Goal: Task Accomplishment & Management: Manage account settings

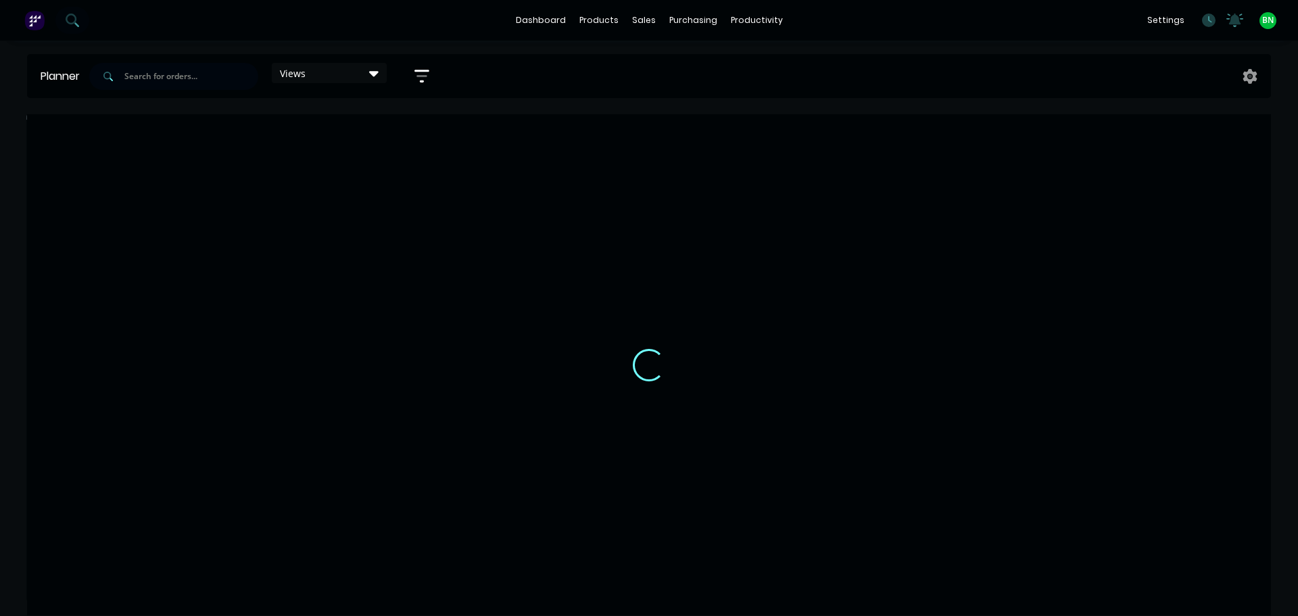
scroll to position [0, 1]
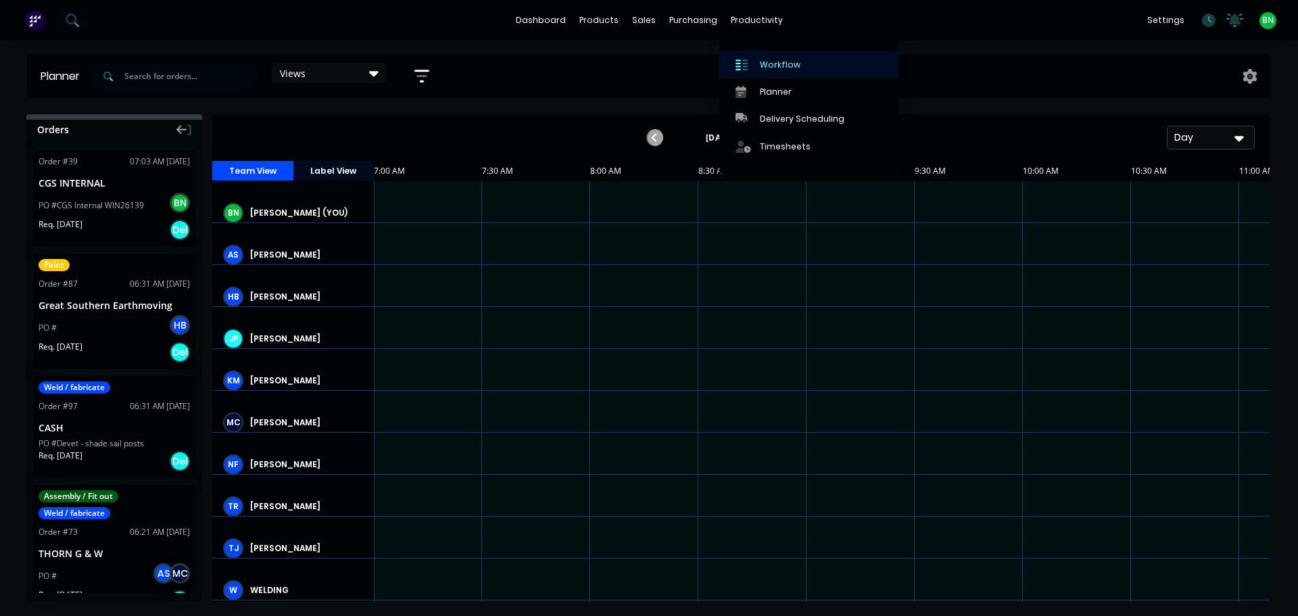
click at [767, 56] on link "Workflow" at bounding box center [808, 64] width 179 height 27
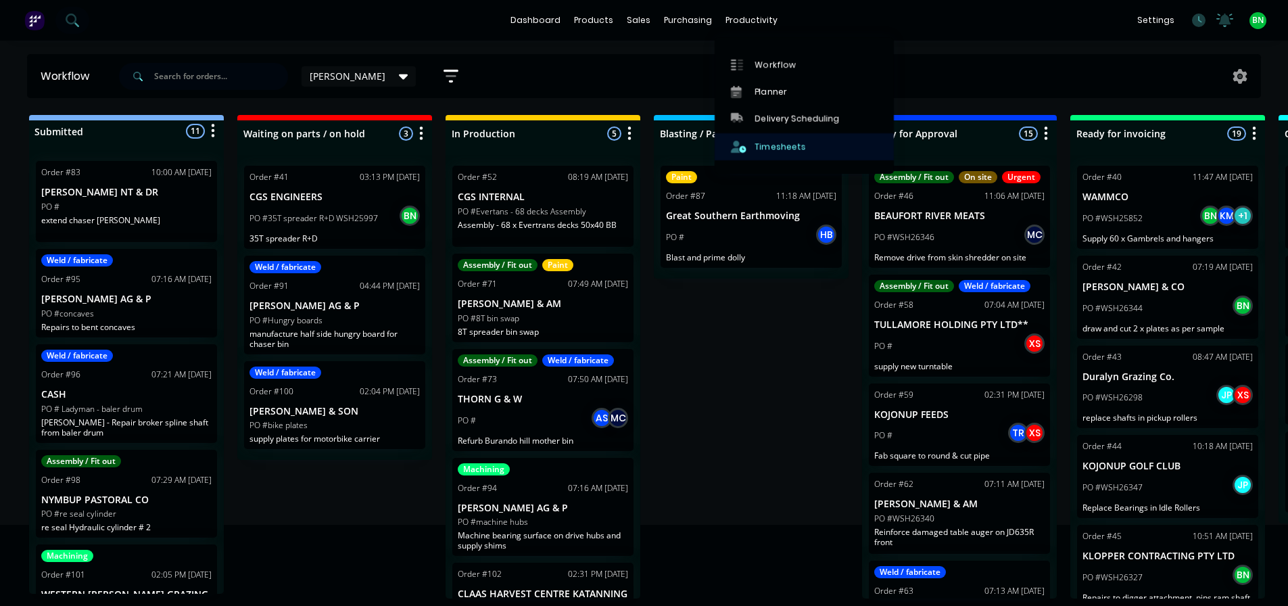
click at [763, 143] on div "Timesheets" at bounding box center [780, 147] width 51 height 12
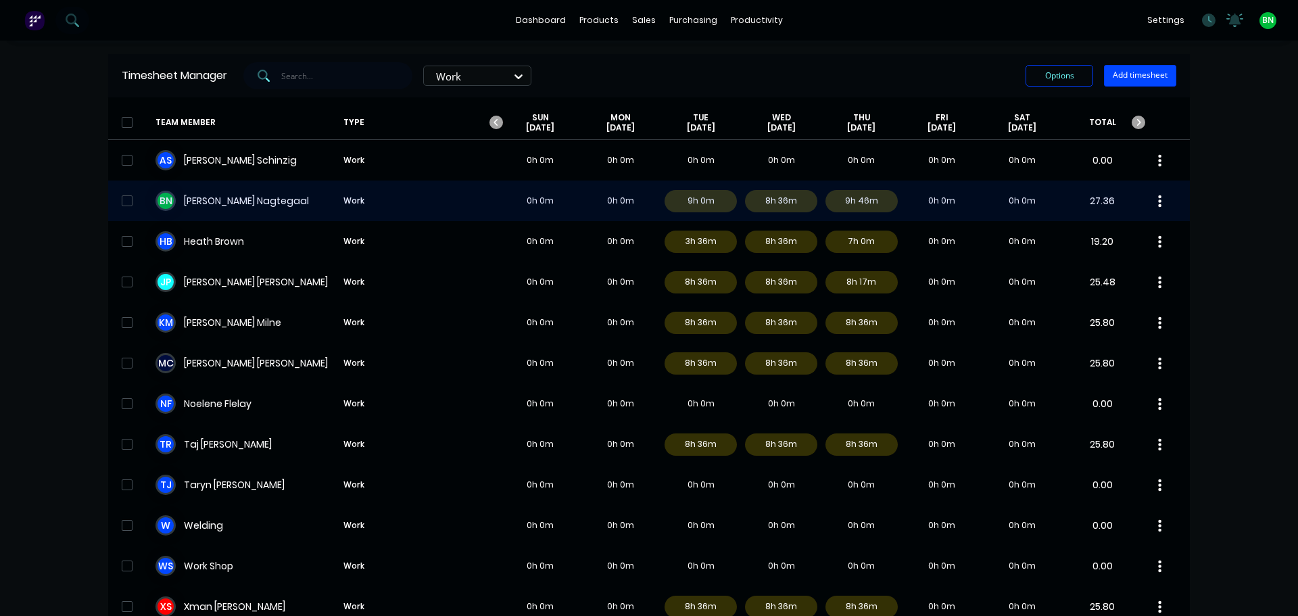
click at [264, 195] on div "B N [PERSON_NAME] Work 0h 0m 0h 0m 9h 0m 8h 36m 9h 46m 0h 0m 0h 0m 27.36" at bounding box center [649, 201] width 1082 height 41
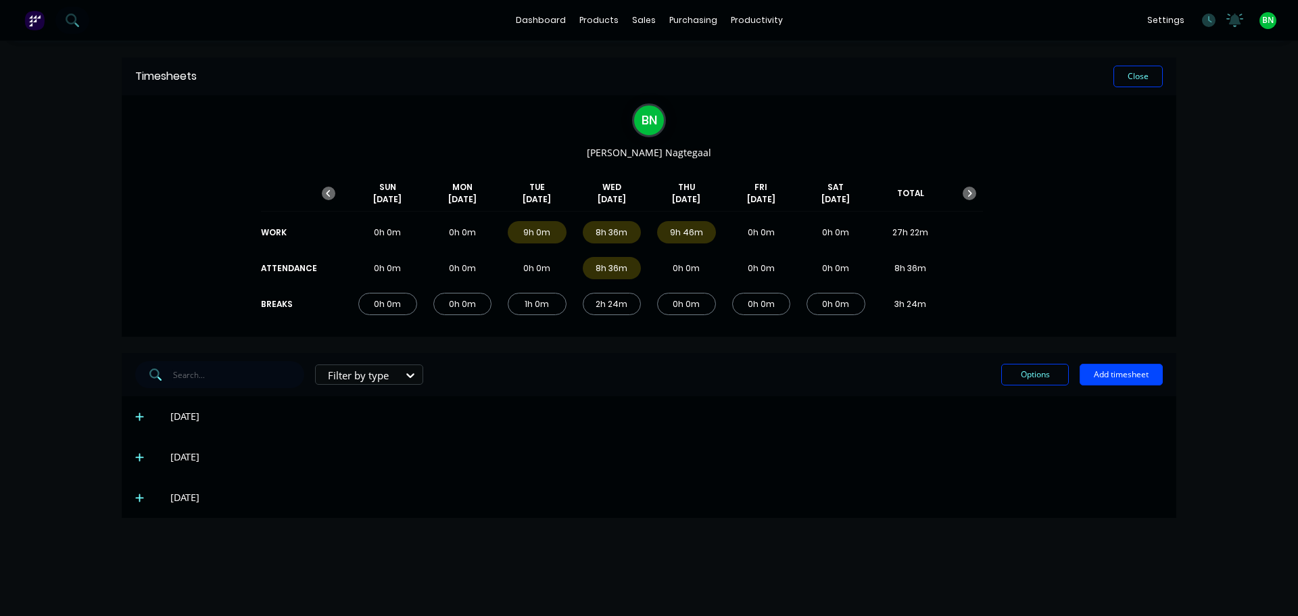
click at [139, 456] on icon at bounding box center [139, 458] width 8 height 8
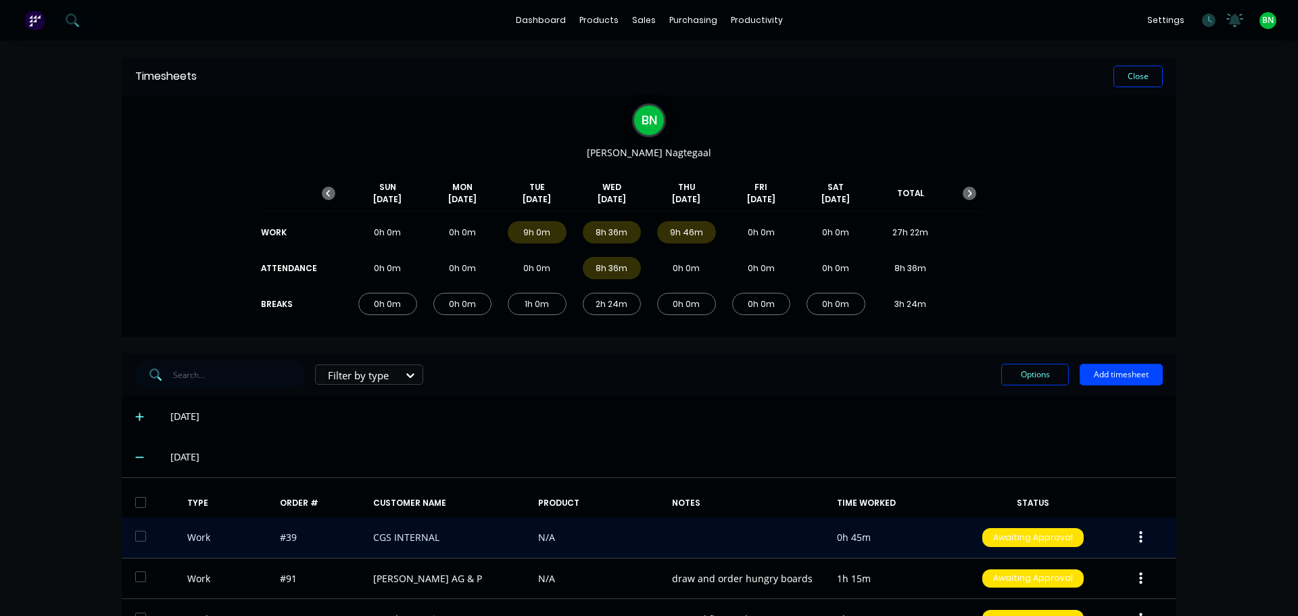
scroll to position [68, 0]
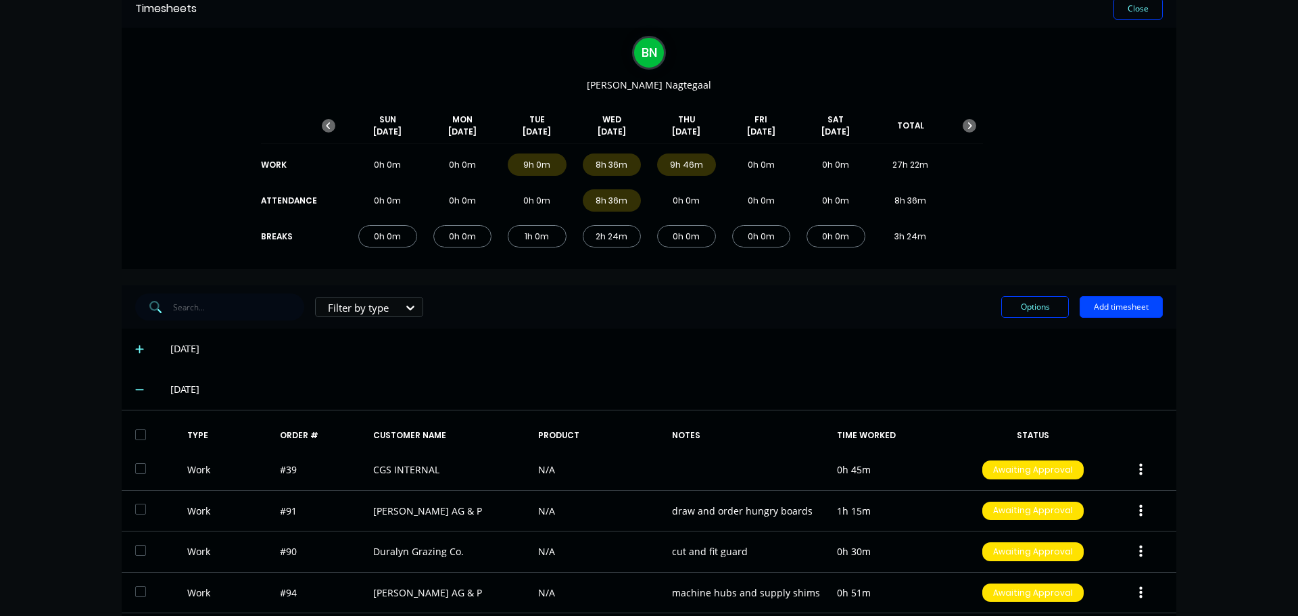
click at [128, 388] on div "[DATE]" at bounding box center [649, 389] width 1055 height 41
click at [135, 387] on icon at bounding box center [139, 389] width 9 height 9
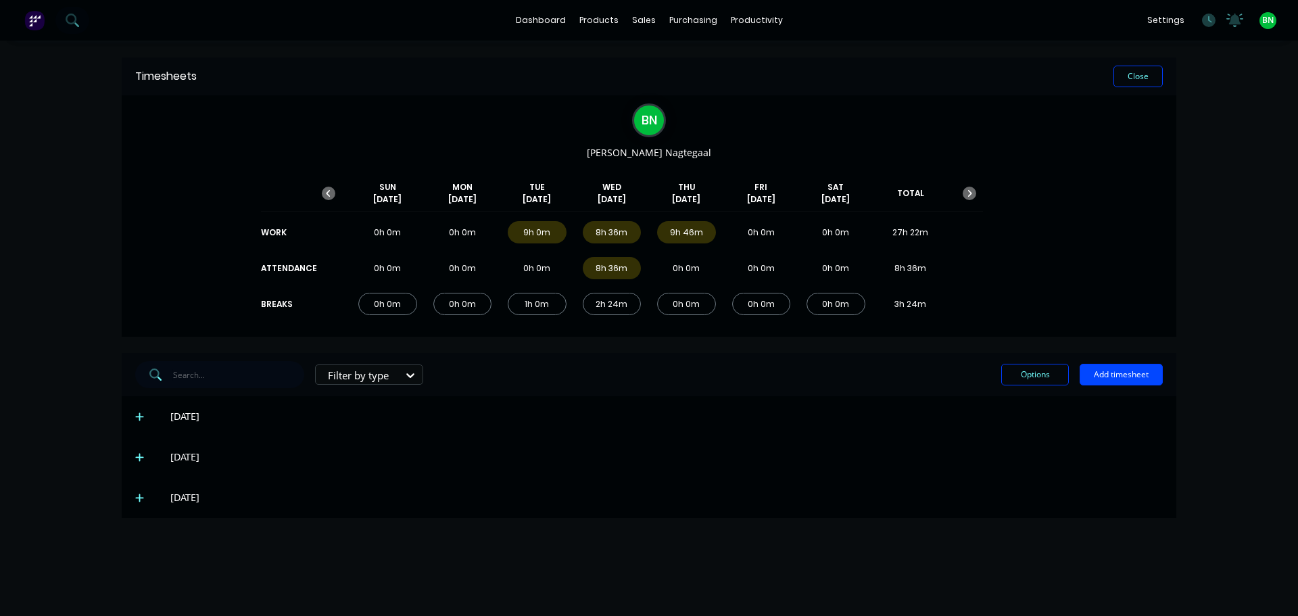
click at [139, 500] on icon at bounding box center [139, 497] width 9 height 9
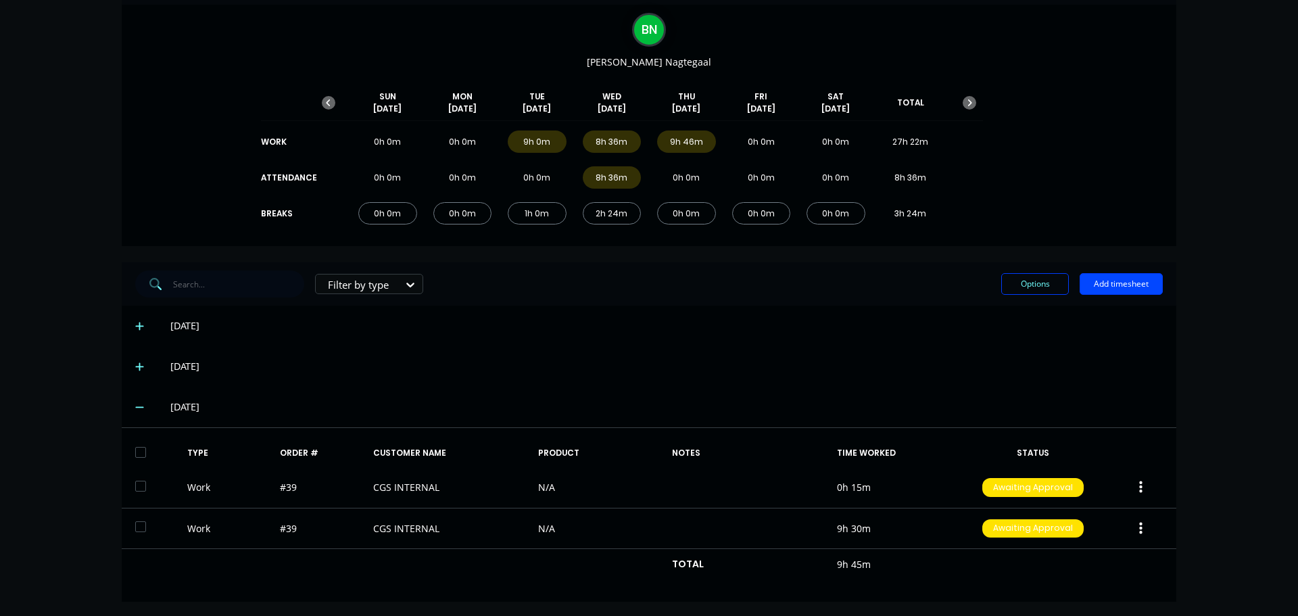
scroll to position [93, 0]
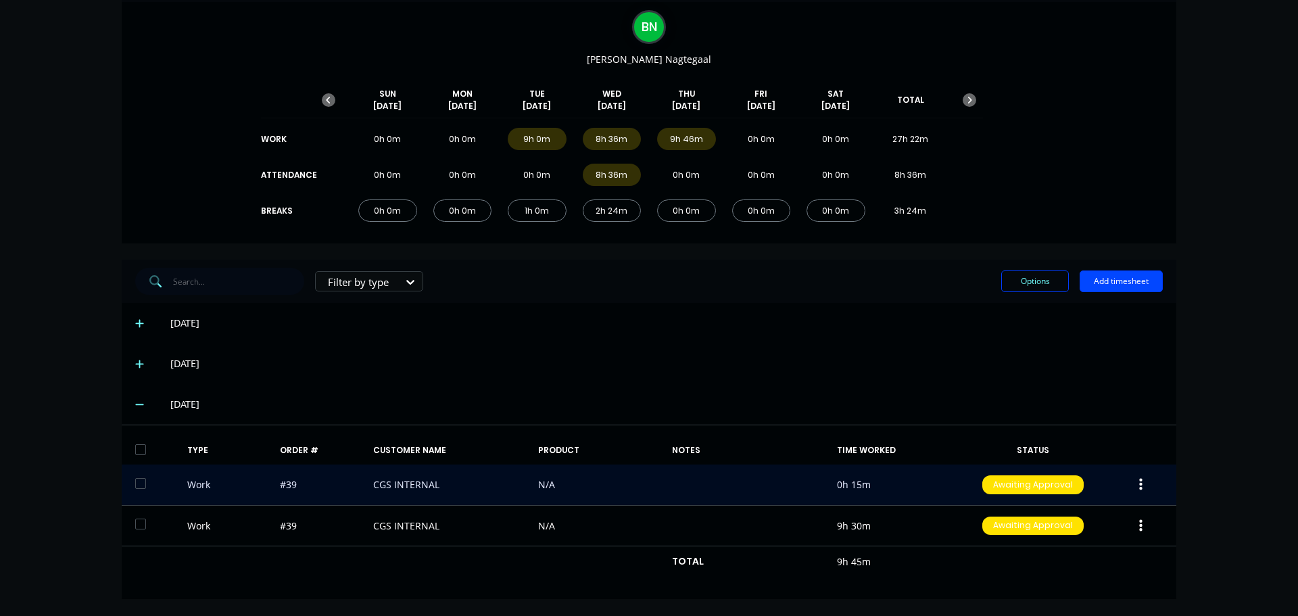
click at [1140, 488] on button "button" at bounding box center [1141, 485] width 32 height 24
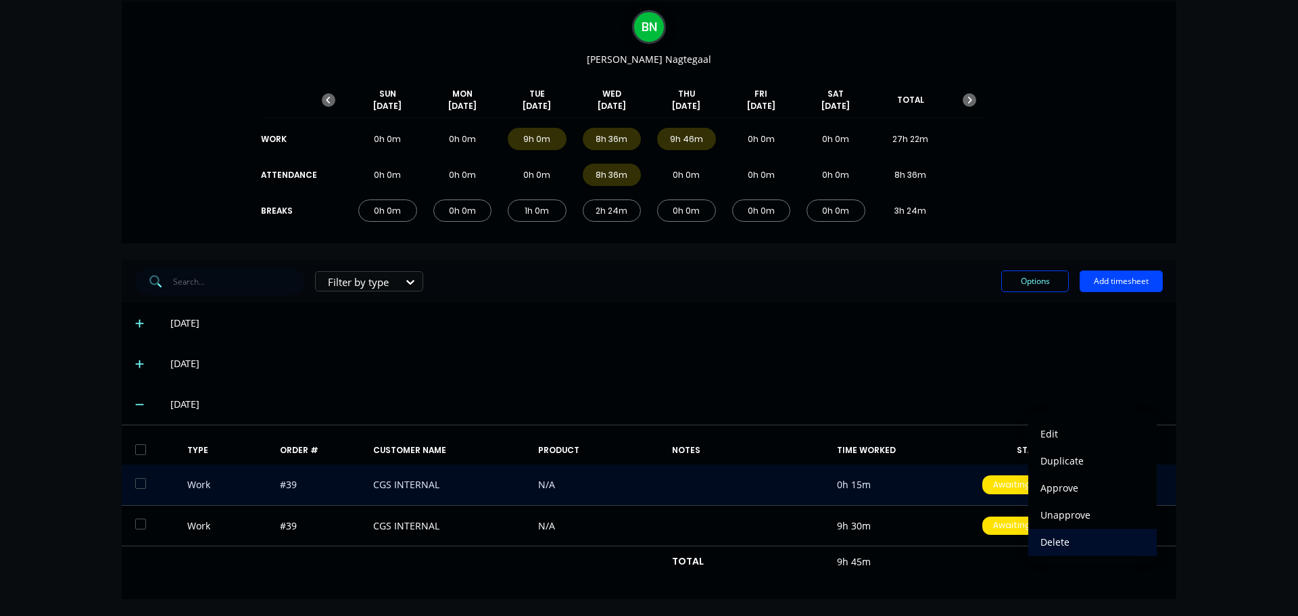
click at [1066, 537] on div "Delete" at bounding box center [1093, 542] width 104 height 20
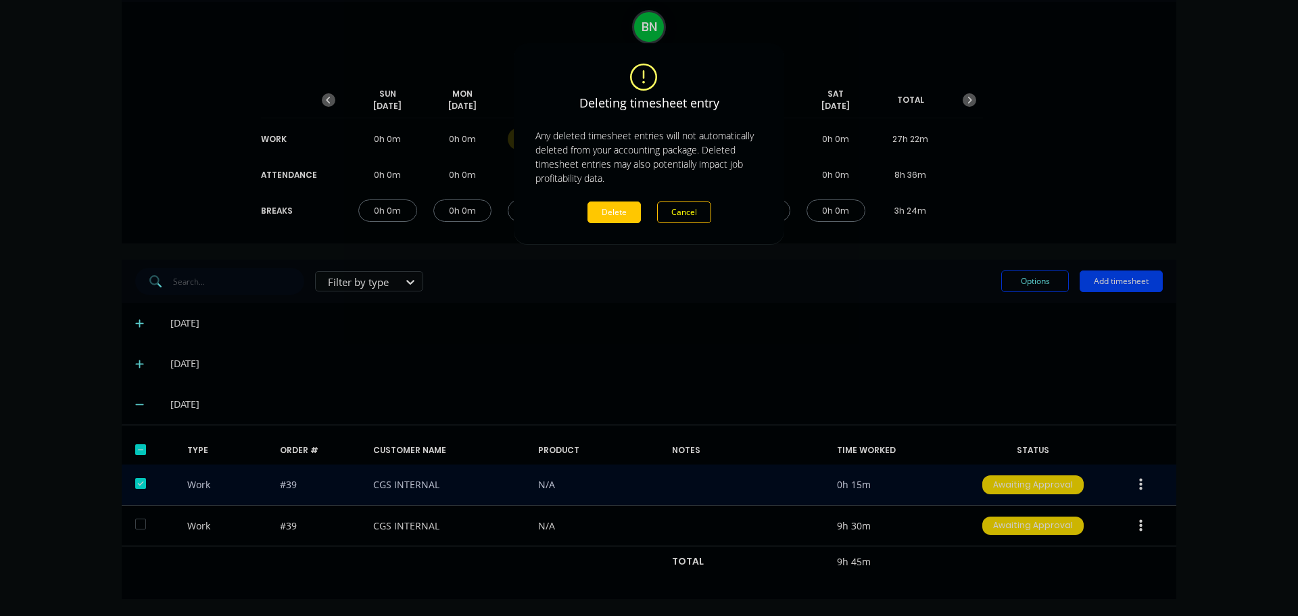
click at [611, 216] on button "Delete" at bounding box center [614, 213] width 53 height 22
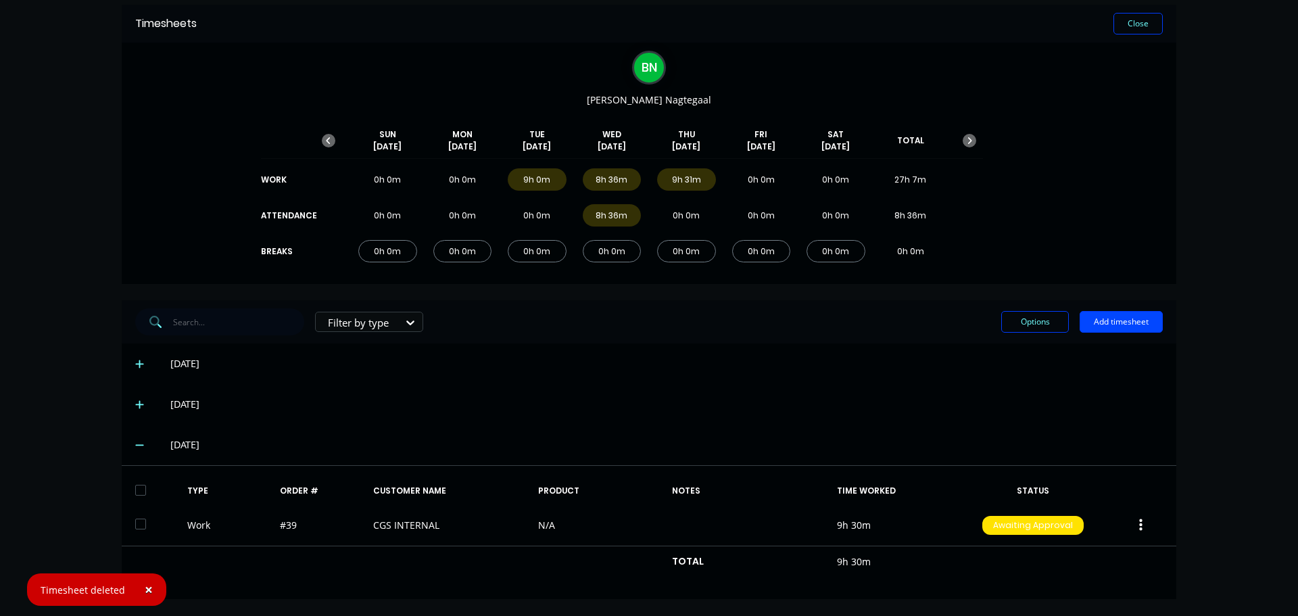
click at [146, 589] on span "×" at bounding box center [149, 589] width 8 height 19
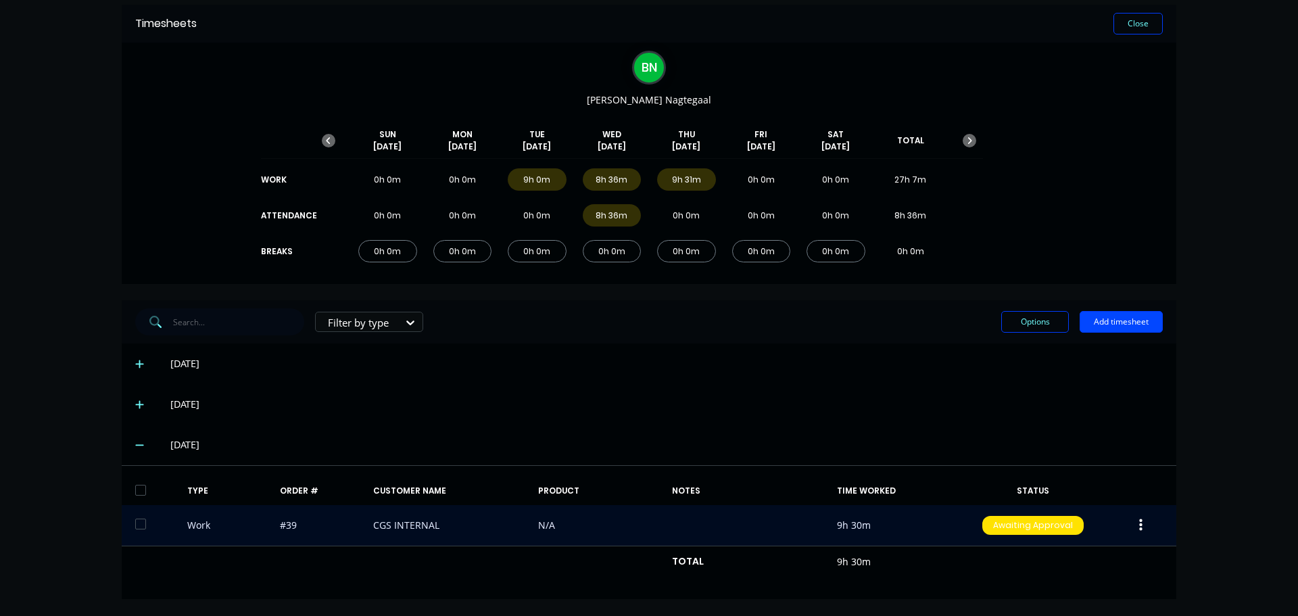
click at [1138, 523] on button "button" at bounding box center [1141, 525] width 32 height 24
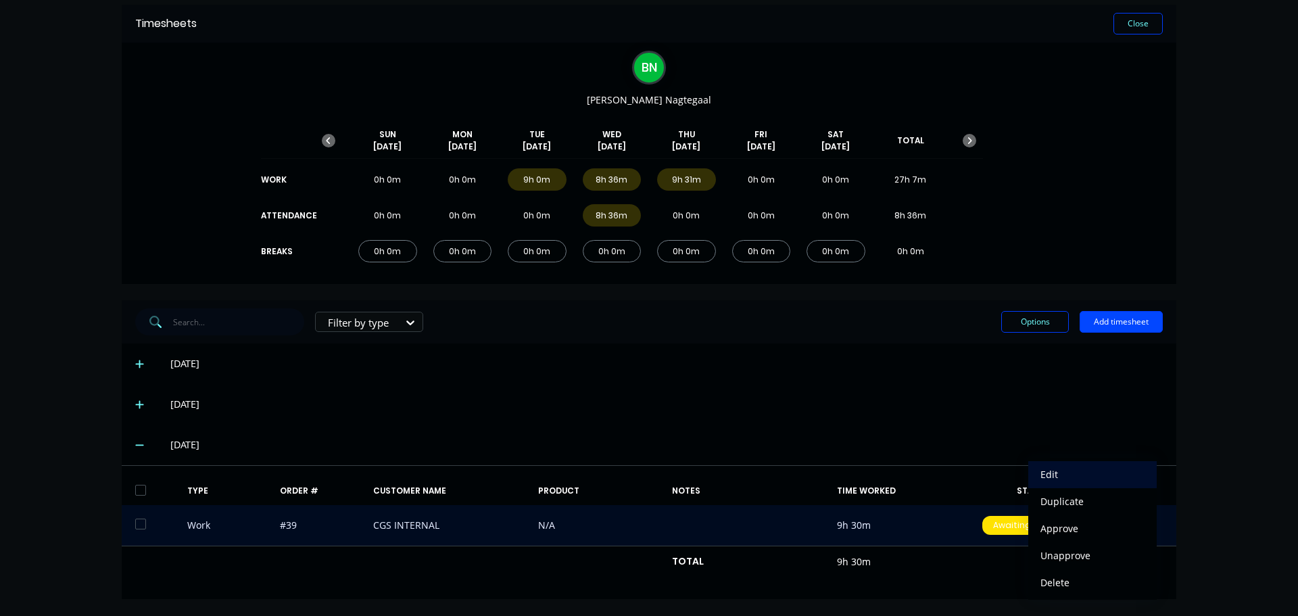
click at [1053, 473] on div "Edit" at bounding box center [1093, 475] width 104 height 20
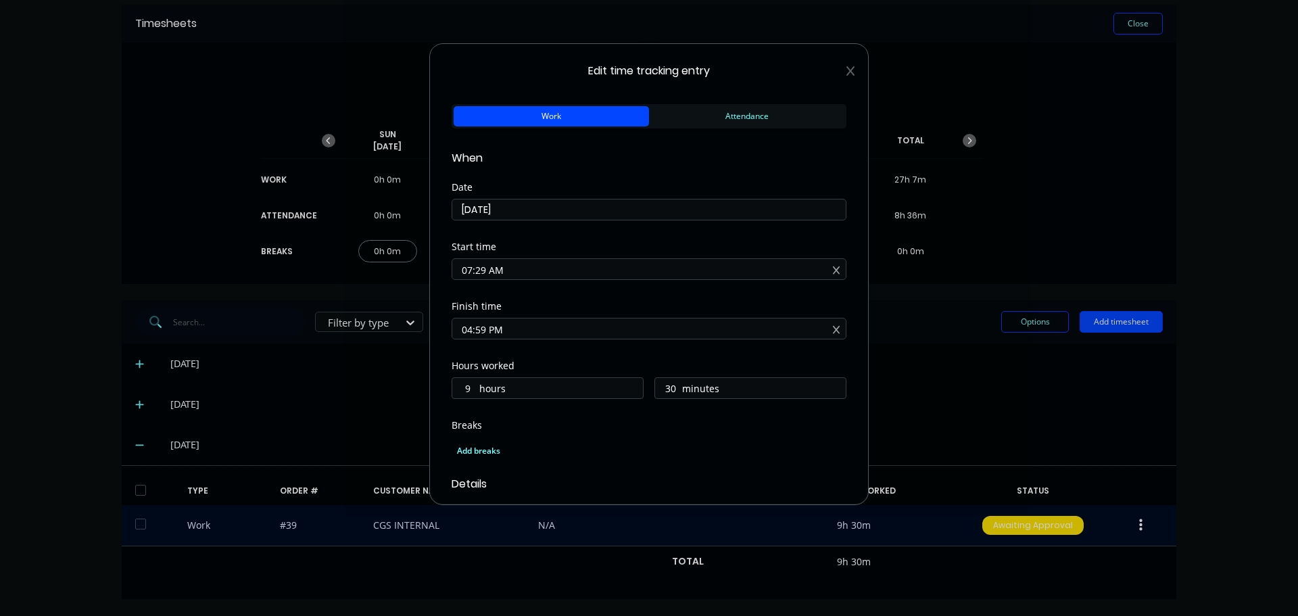
click at [483, 268] on input "07:29 AM" at bounding box center [649, 269] width 394 height 20
type input "07:00 AM"
type input "59"
click at [646, 286] on div "Start time 07:00 AM" at bounding box center [649, 272] width 395 height 60
click at [483, 331] on input "04:59 PM" at bounding box center [649, 328] width 394 height 20
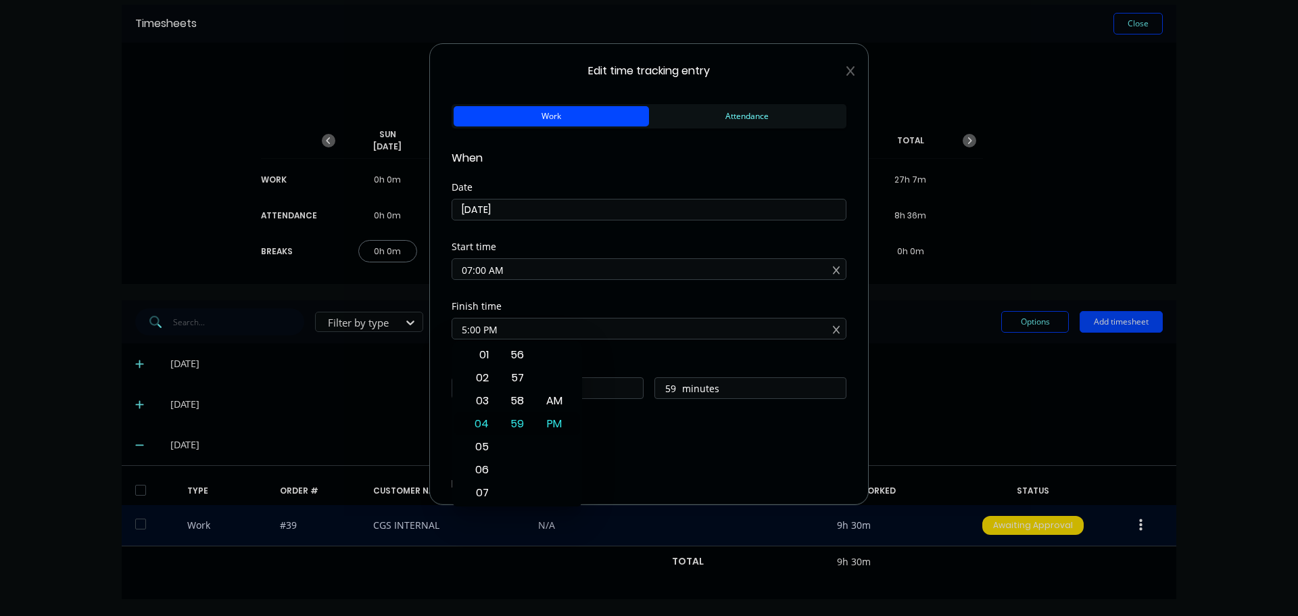
type input "05:00 PM"
type input "10"
type input "0"
click at [625, 344] on div "Finish time 05:00 PM" at bounding box center [649, 332] width 395 height 60
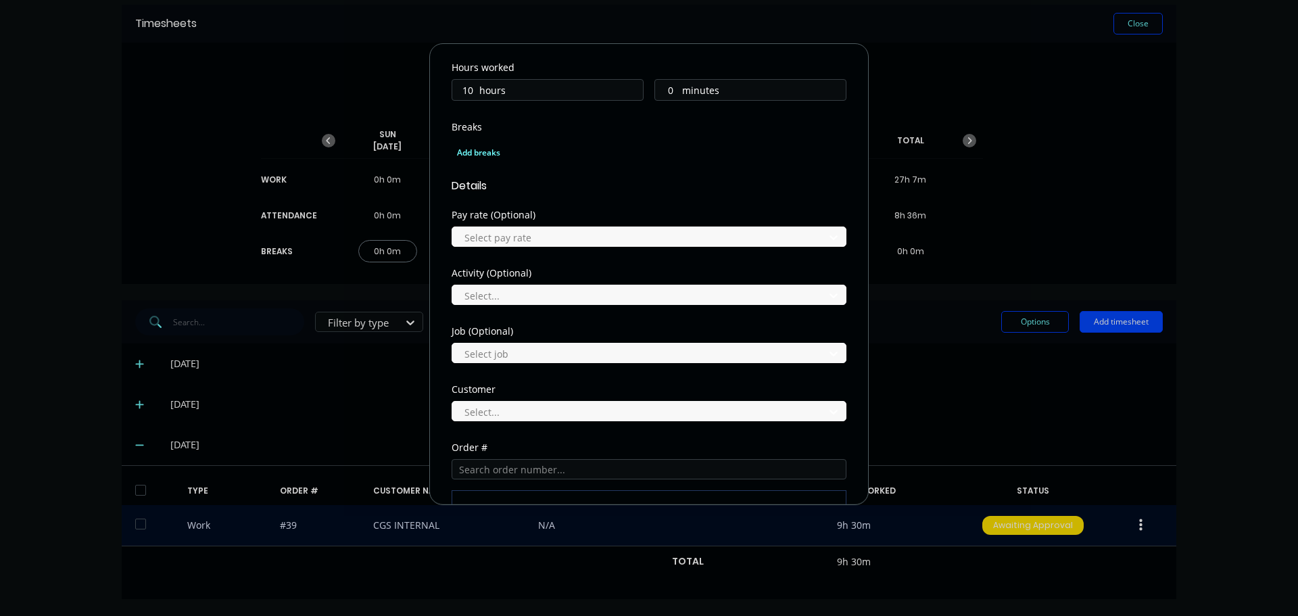
scroll to position [270, 0]
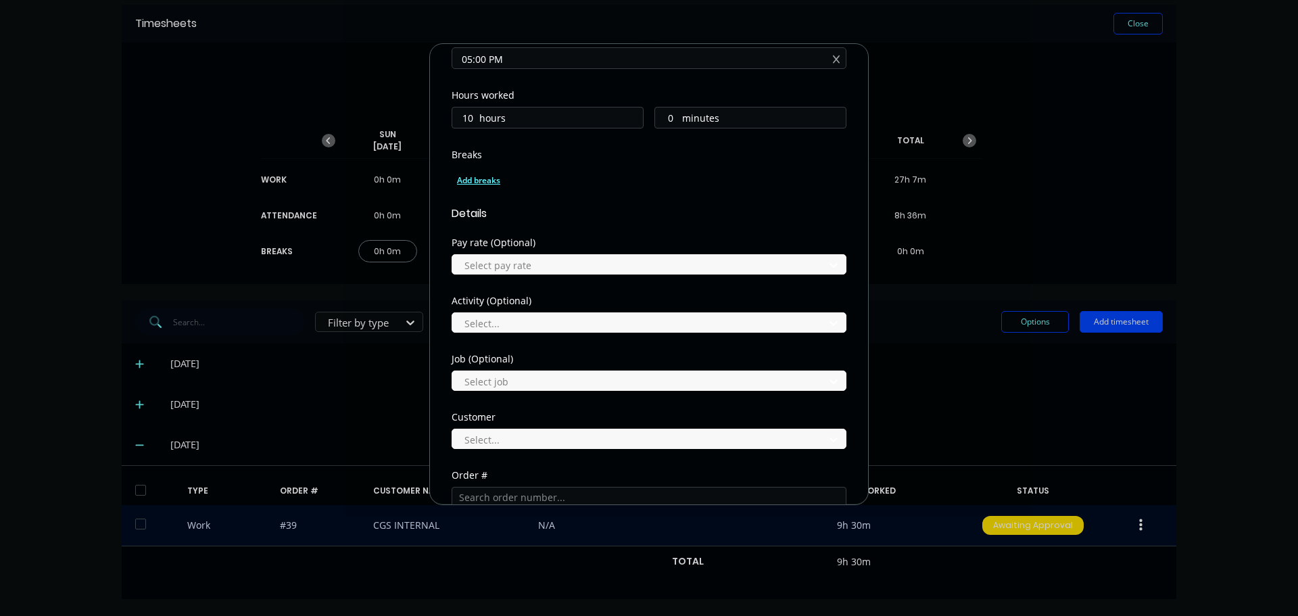
click at [485, 180] on div "Add breaks" at bounding box center [649, 181] width 384 height 18
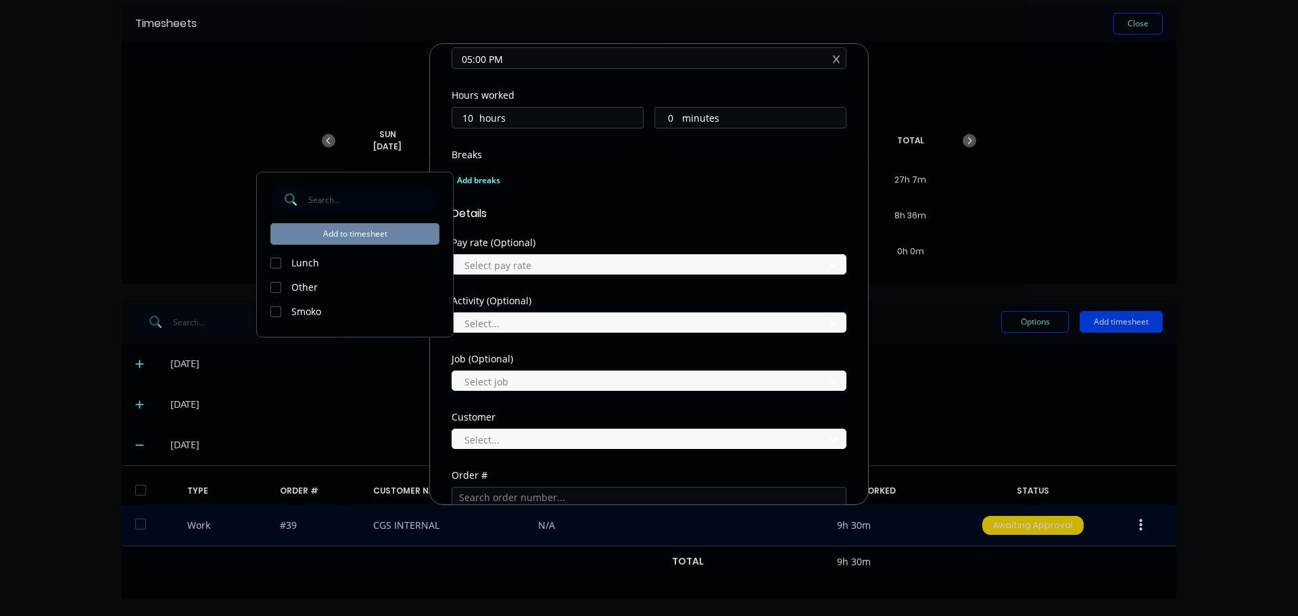
click at [276, 264] on div at bounding box center [275, 263] width 27 height 27
click at [275, 310] on div at bounding box center [275, 311] width 27 height 27
click at [378, 231] on button "Add to timesheet" at bounding box center [354, 234] width 169 height 22
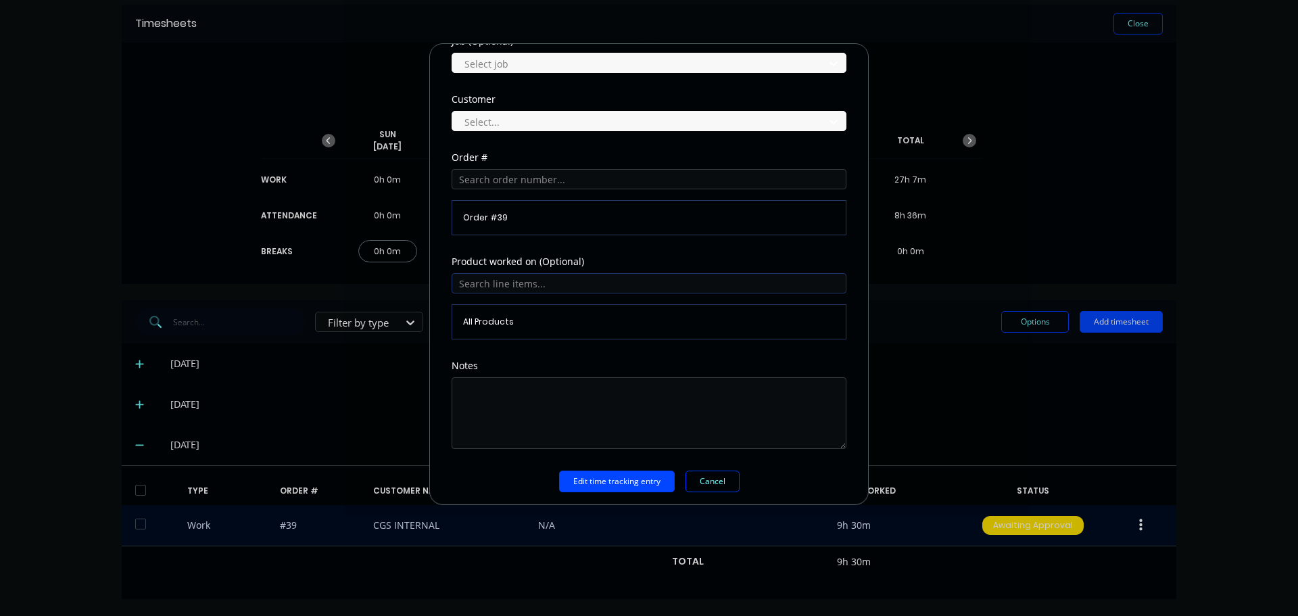
scroll to position [641, 0]
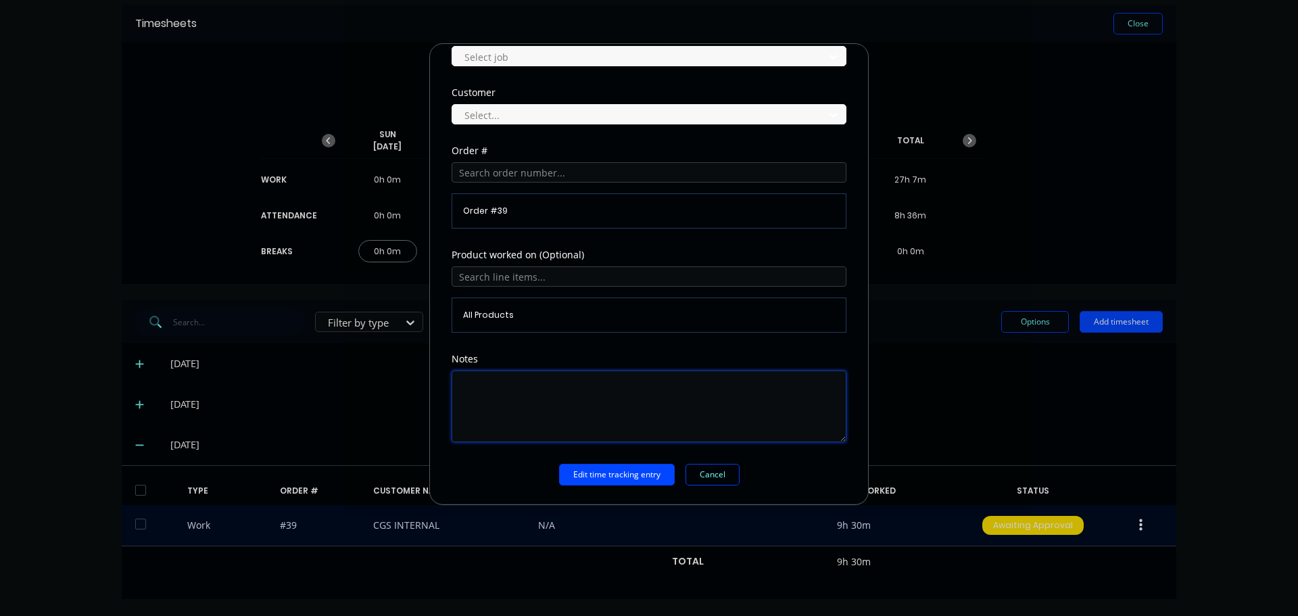
click at [511, 390] on textarea at bounding box center [649, 407] width 395 height 72
type textarea "office, stocktake"
click at [603, 468] on button "Edit time tracking entry" at bounding box center [617, 475] width 116 height 22
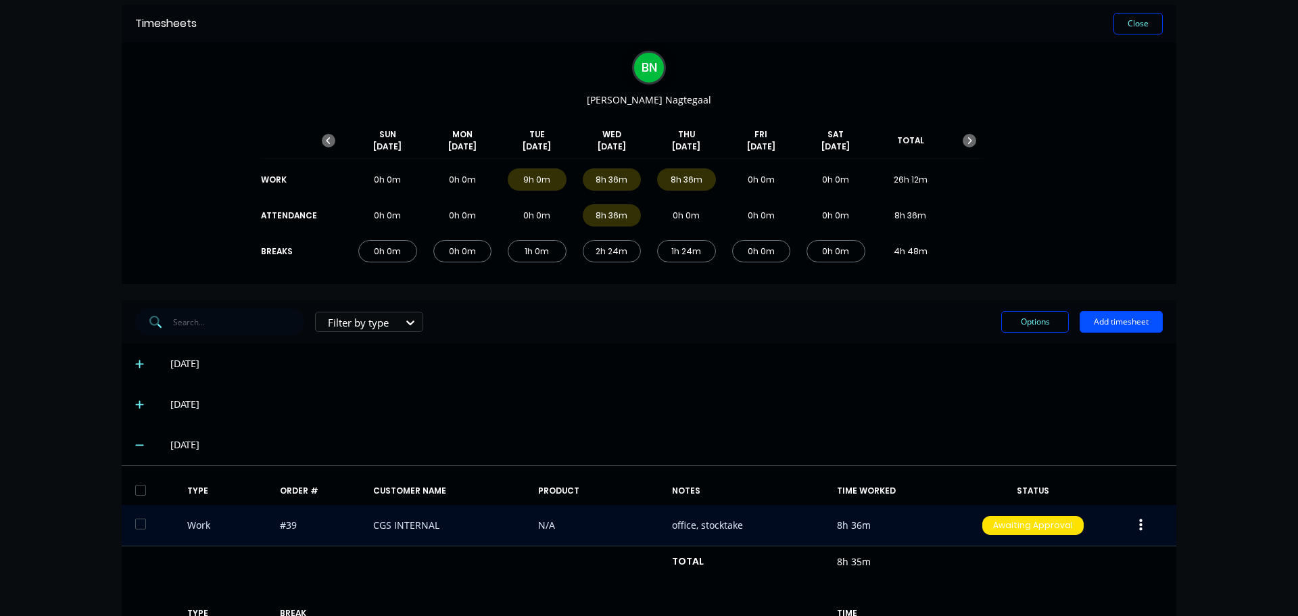
click at [1104, 325] on button "Add timesheet" at bounding box center [1121, 322] width 83 height 22
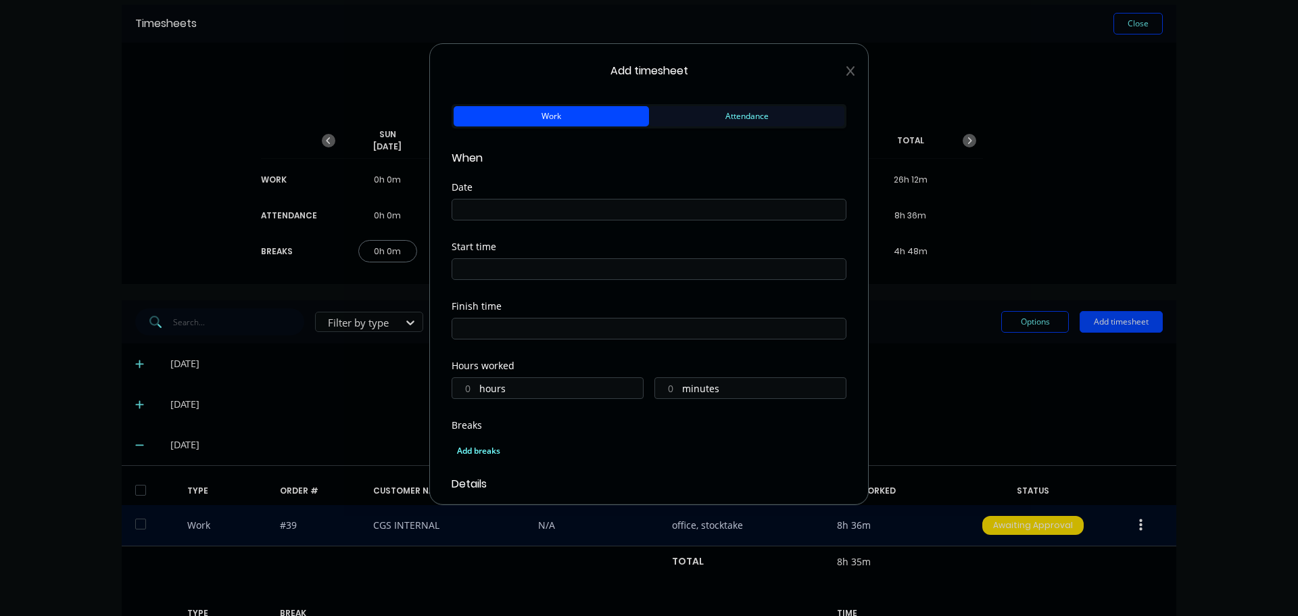
click at [701, 115] on button "Attendance" at bounding box center [746, 116] width 195 height 20
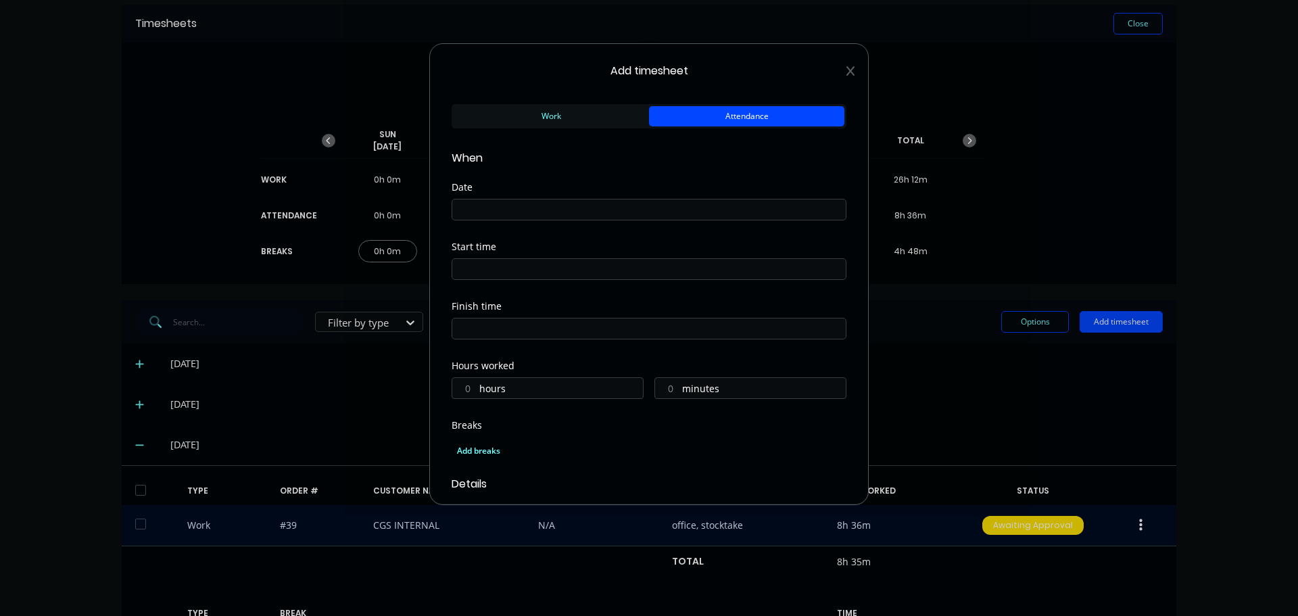
click at [554, 220] on label at bounding box center [649, 210] width 395 height 22
click at [554, 220] on input at bounding box center [649, 209] width 394 height 20
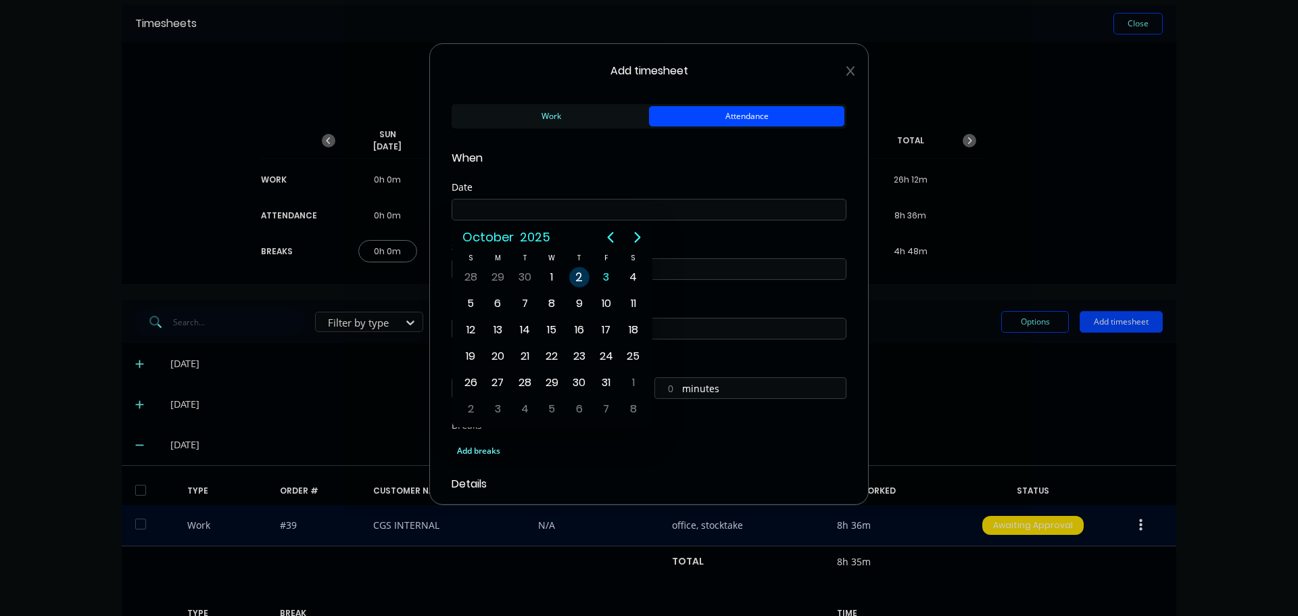
click at [577, 279] on div "2" at bounding box center [579, 277] width 20 height 20
type input "[DATE]"
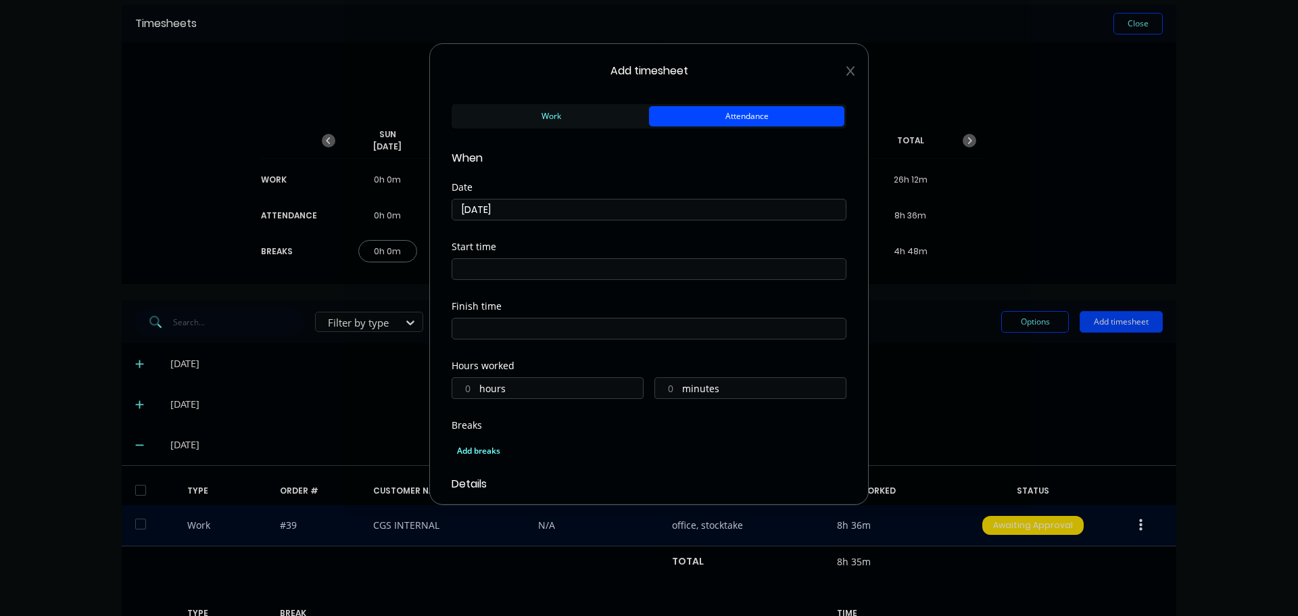
click at [528, 273] on input at bounding box center [649, 269] width 394 height 20
click at [486, 270] on input "07:06 AM" at bounding box center [649, 269] width 394 height 20
type input "07:00 AM"
click at [602, 291] on div "Start time 07:00 AM" at bounding box center [649, 272] width 395 height 60
click at [581, 326] on input at bounding box center [649, 328] width 394 height 20
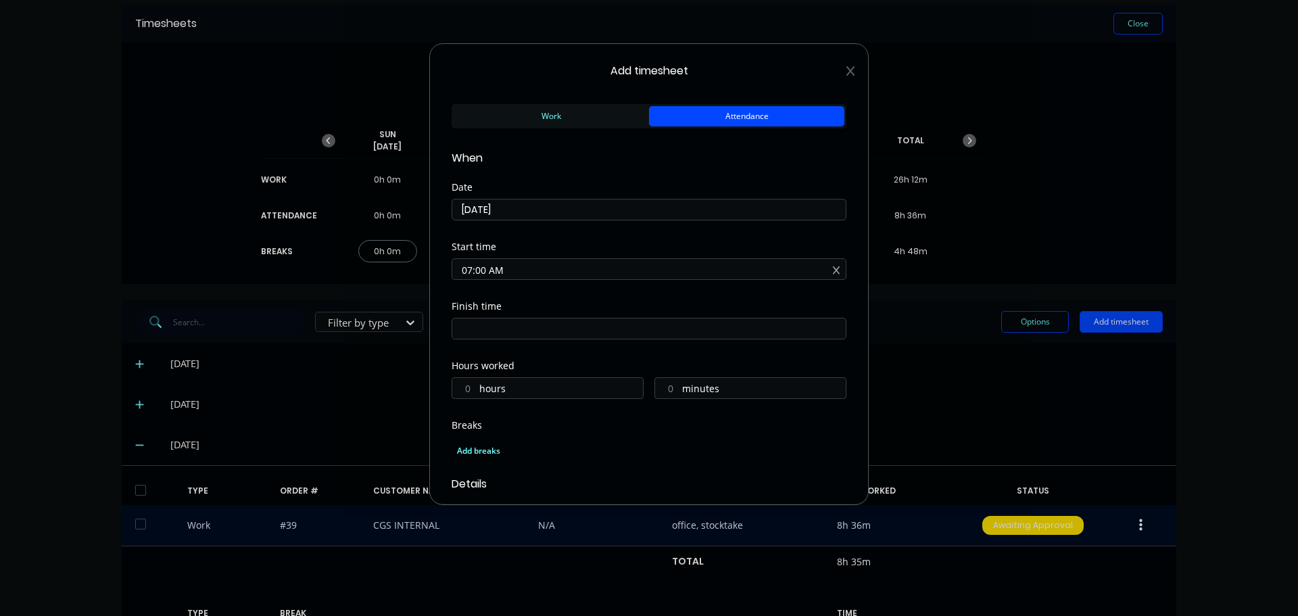
type input "07:06 AM"
type input "0"
type input "6"
click at [487, 385] on div "05" at bounding box center [480, 377] width 33 height 23
type input "05:06 AM"
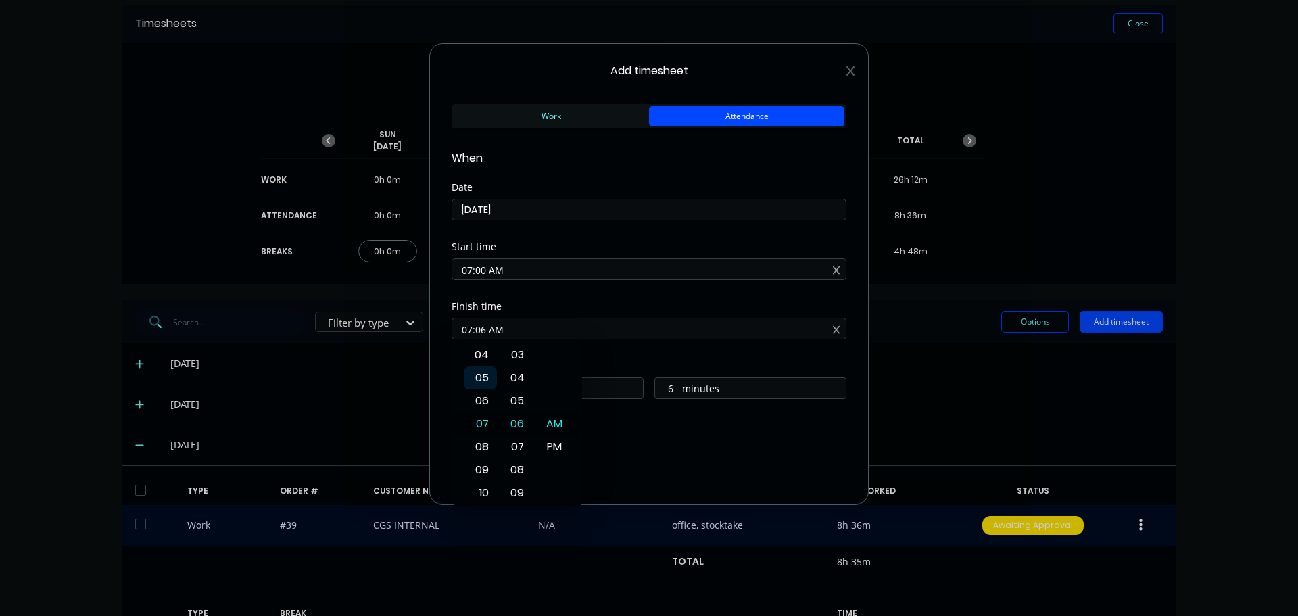
type input "22"
type input "05:00 AM"
type input "0"
click at [517, 417] on div "00" at bounding box center [517, 423] width 33 height 23
click at [548, 443] on div "PM" at bounding box center [554, 446] width 33 height 23
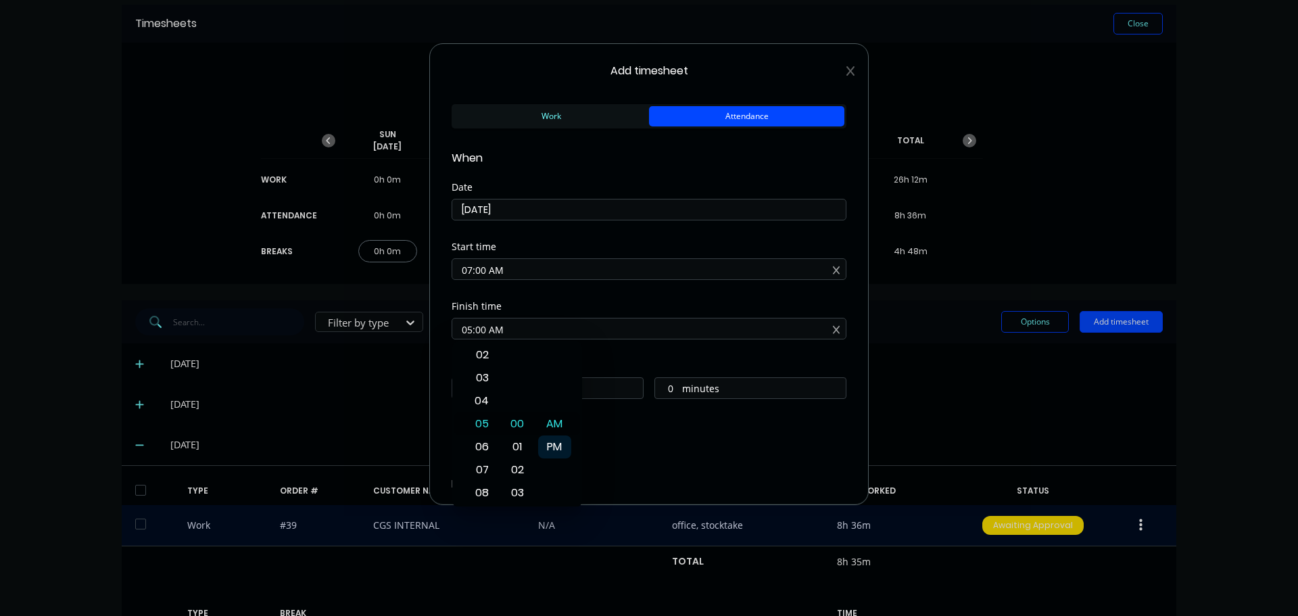
type input "05:00 PM"
type input "10"
click at [660, 430] on div "Breaks Add breaks" at bounding box center [649, 443] width 395 height 45
click at [468, 448] on div "Add breaks" at bounding box center [649, 451] width 384 height 18
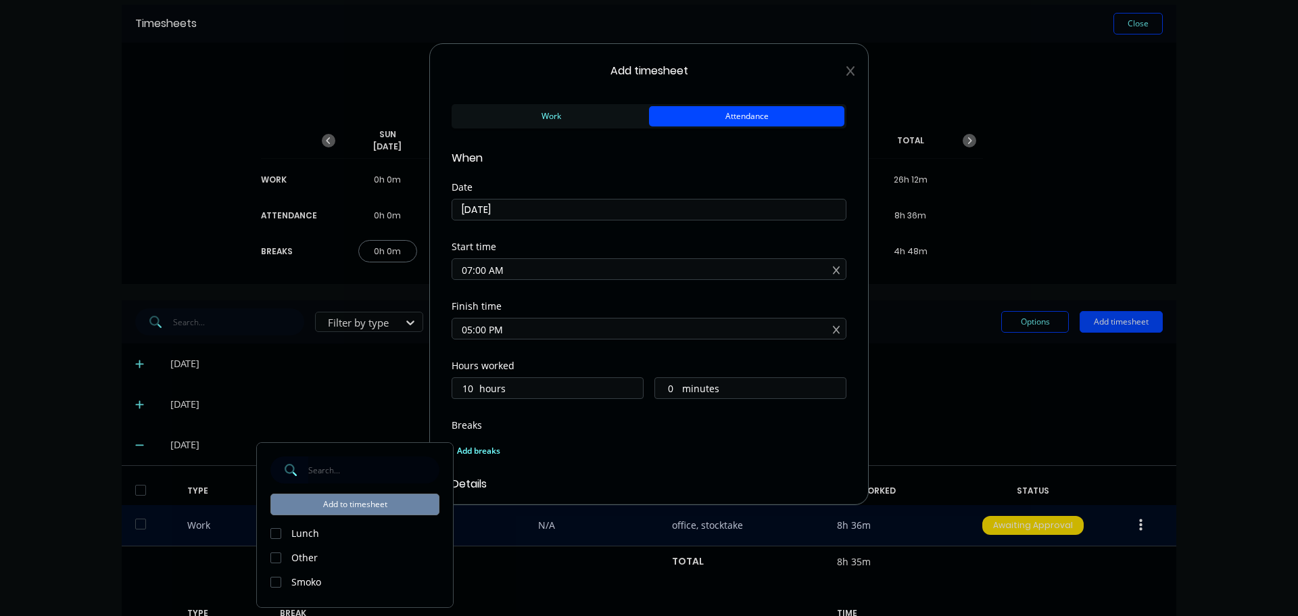
click at [275, 536] on div at bounding box center [275, 533] width 27 height 27
click at [275, 579] on div at bounding box center [275, 582] width 27 height 27
click at [348, 507] on button "Add to timesheet" at bounding box center [354, 505] width 169 height 22
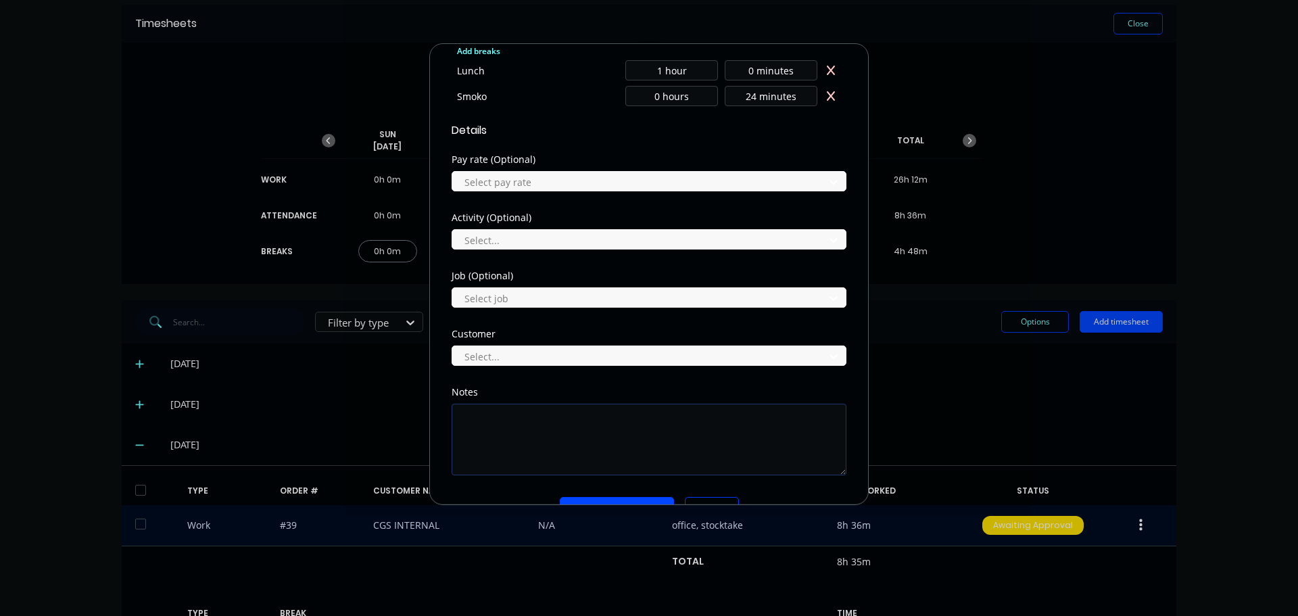
scroll to position [433, 0]
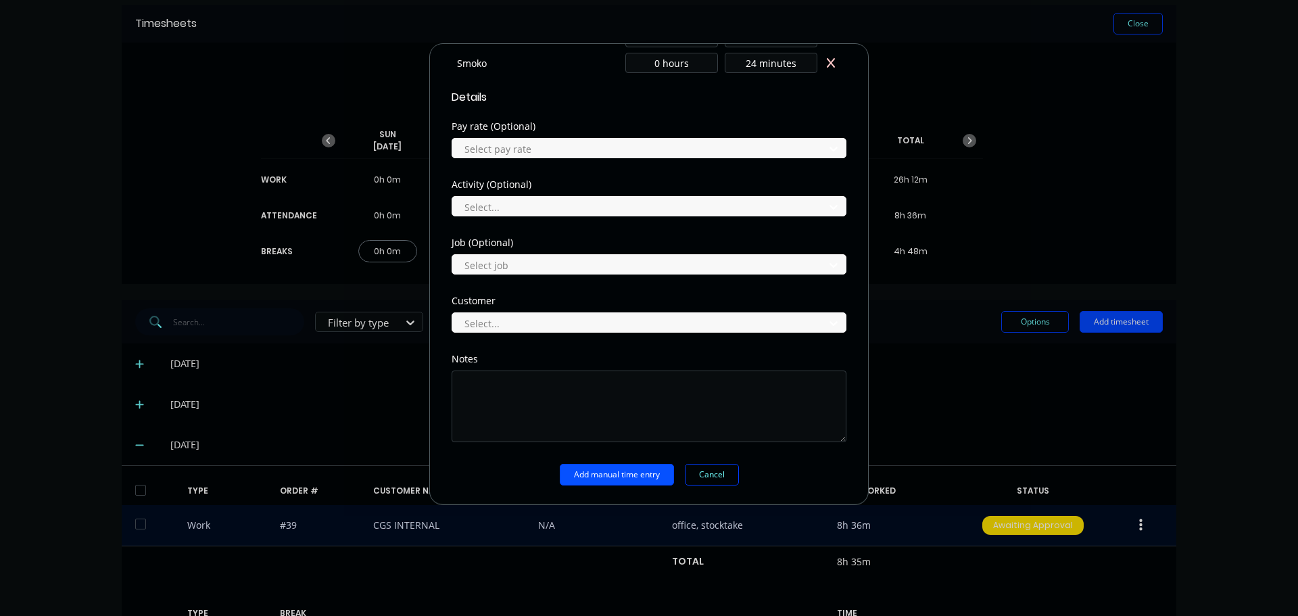
click at [596, 476] on button "Add manual time entry" at bounding box center [617, 475] width 114 height 22
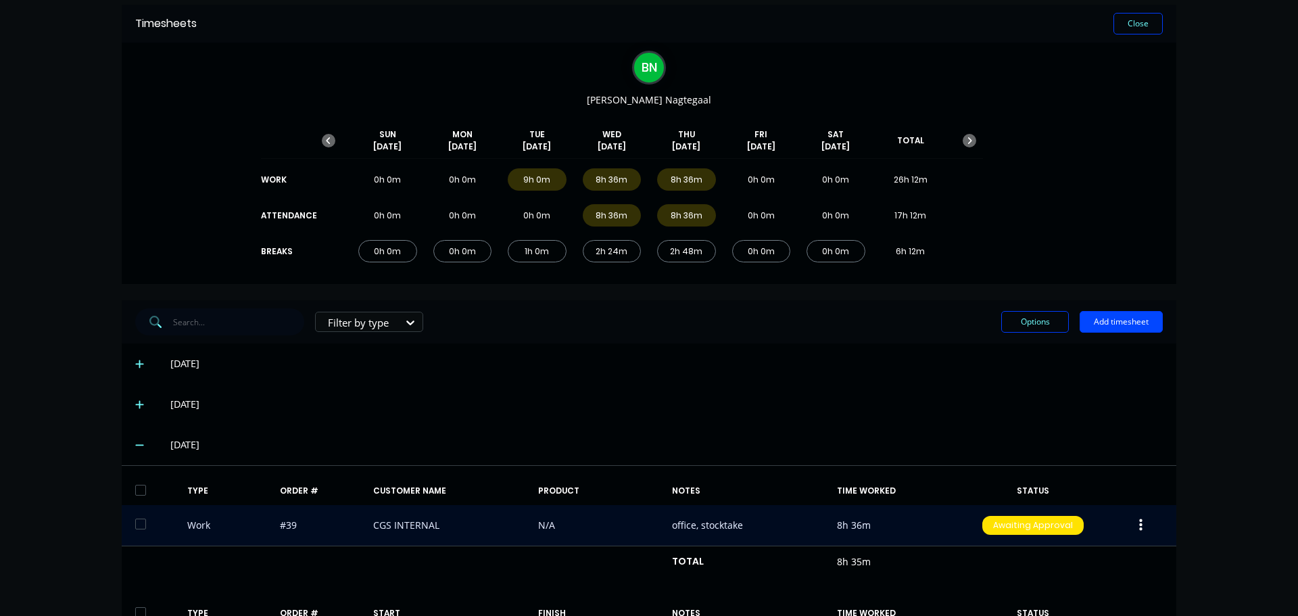
click at [917, 380] on div "[DATE]" at bounding box center [649, 364] width 1055 height 41
click at [1131, 24] on button "Close" at bounding box center [1138, 24] width 49 height 22
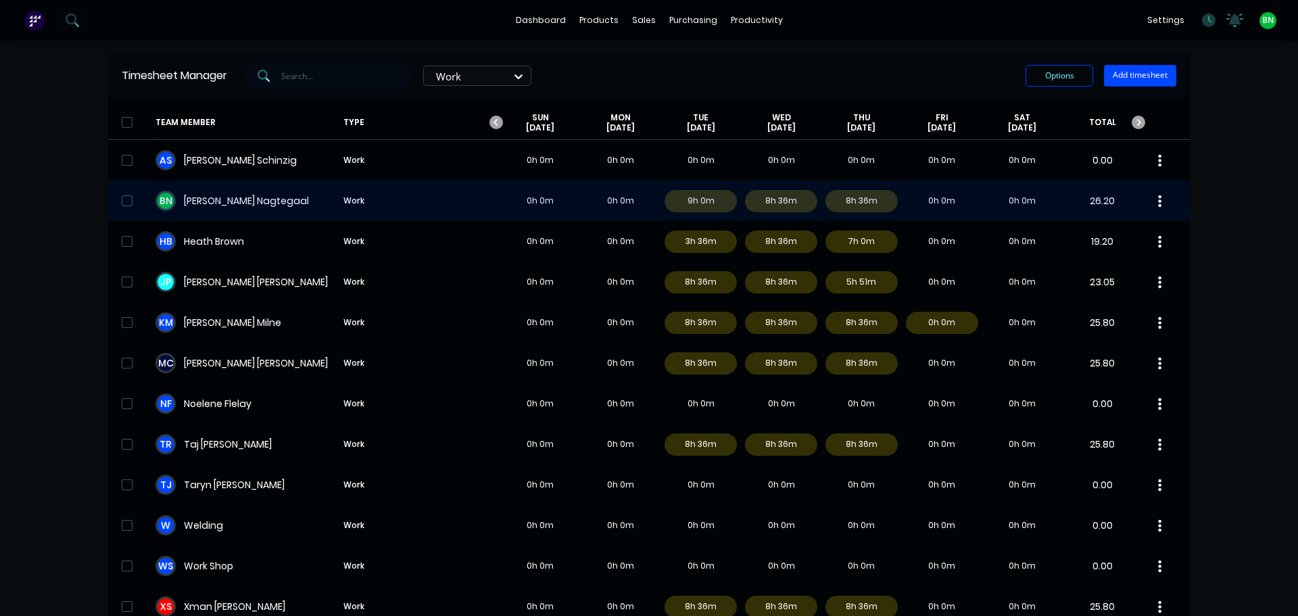
click at [293, 208] on div "B N [PERSON_NAME] Work 0h 0m 0h 0m 9h 0m 8h 36m 8h 36m 0h 0m 0h 0m 26.20" at bounding box center [649, 201] width 1082 height 41
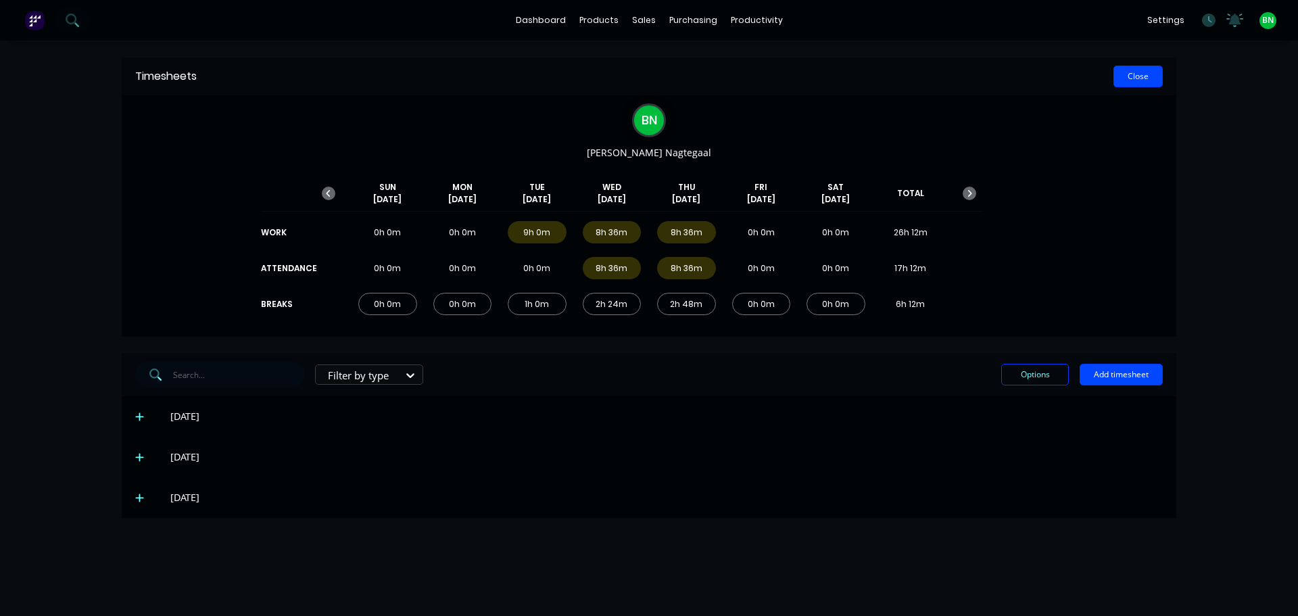
click at [1135, 78] on button "Close" at bounding box center [1138, 77] width 49 height 22
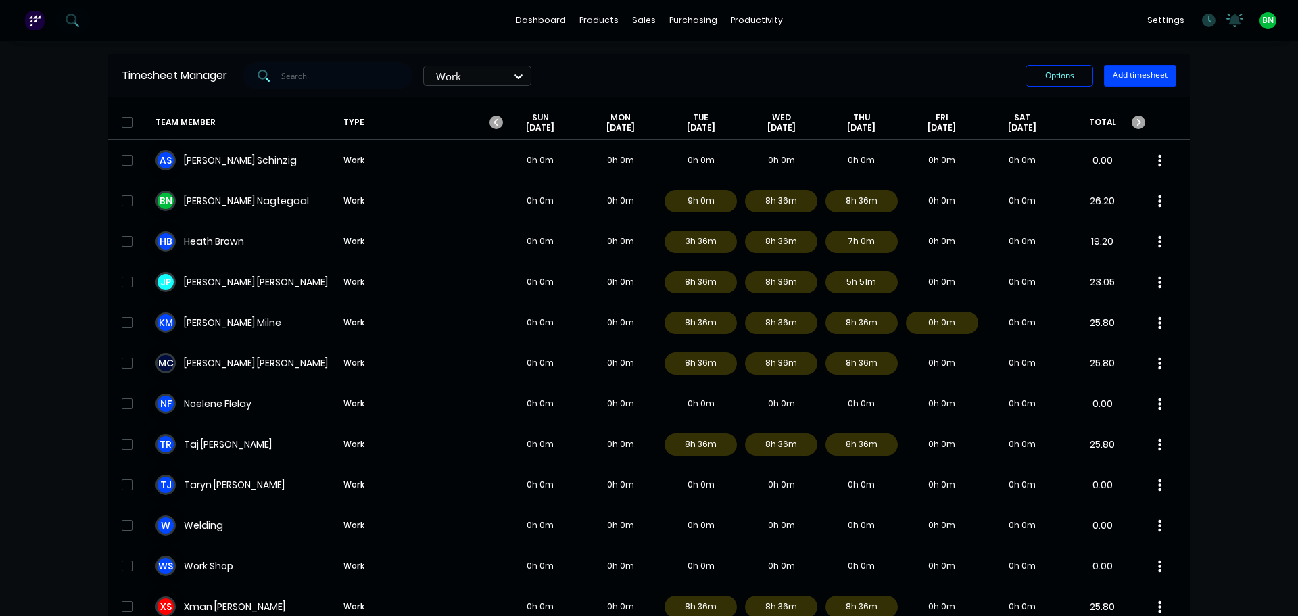
click at [1235, 256] on div "dashboard products sales purchasing productivity dashboard products Product Cat…" at bounding box center [649, 308] width 1298 height 616
click at [772, 144] on div "Timesheets" at bounding box center [780, 147] width 51 height 12
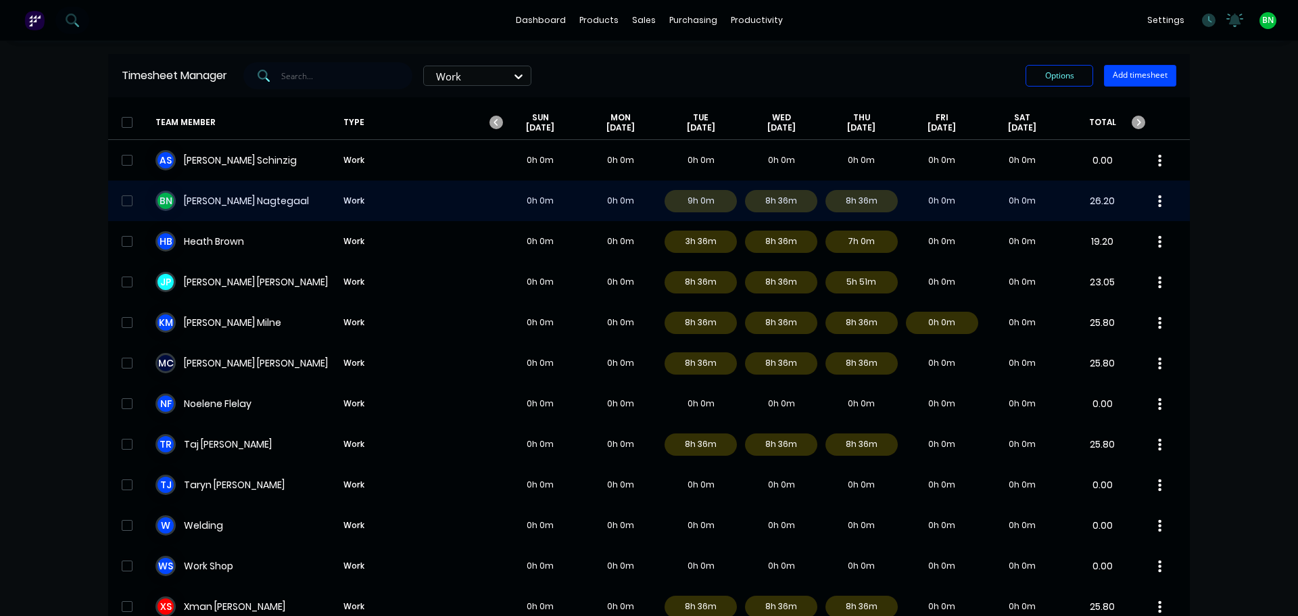
click at [279, 203] on div "B N [PERSON_NAME] Work 0h 0m 0h 0m 9h 0m 8h 36m 8h 36m 0h 0m 0h 0m 26.20" at bounding box center [649, 201] width 1082 height 41
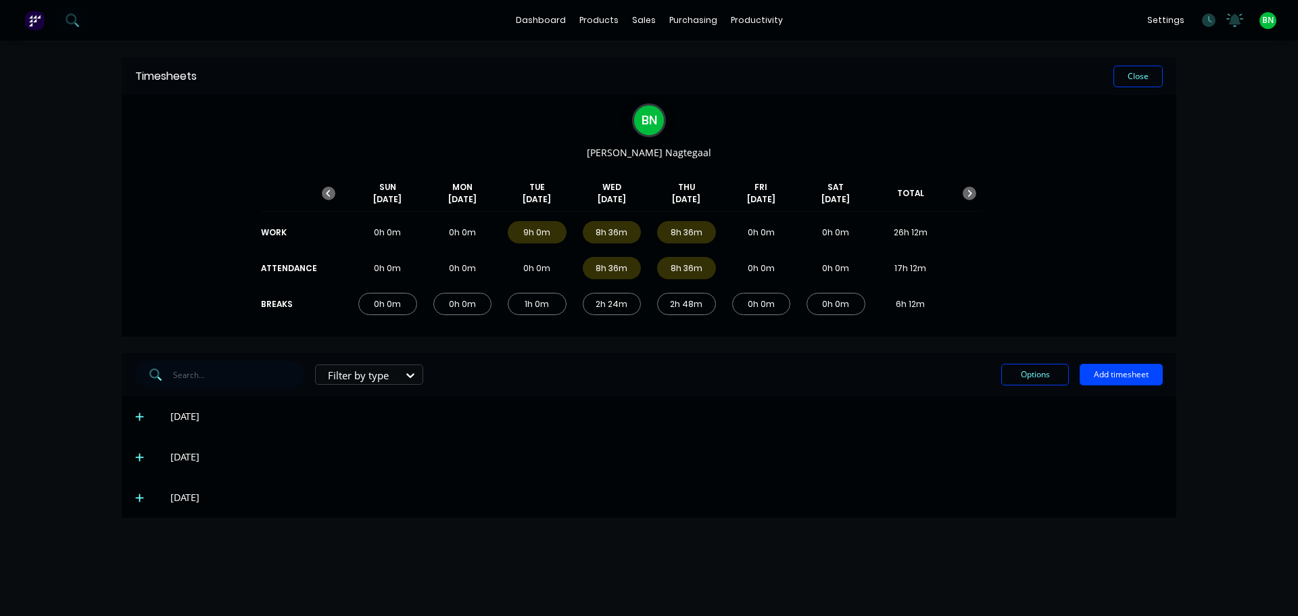
click at [143, 501] on icon at bounding box center [139, 497] width 9 height 9
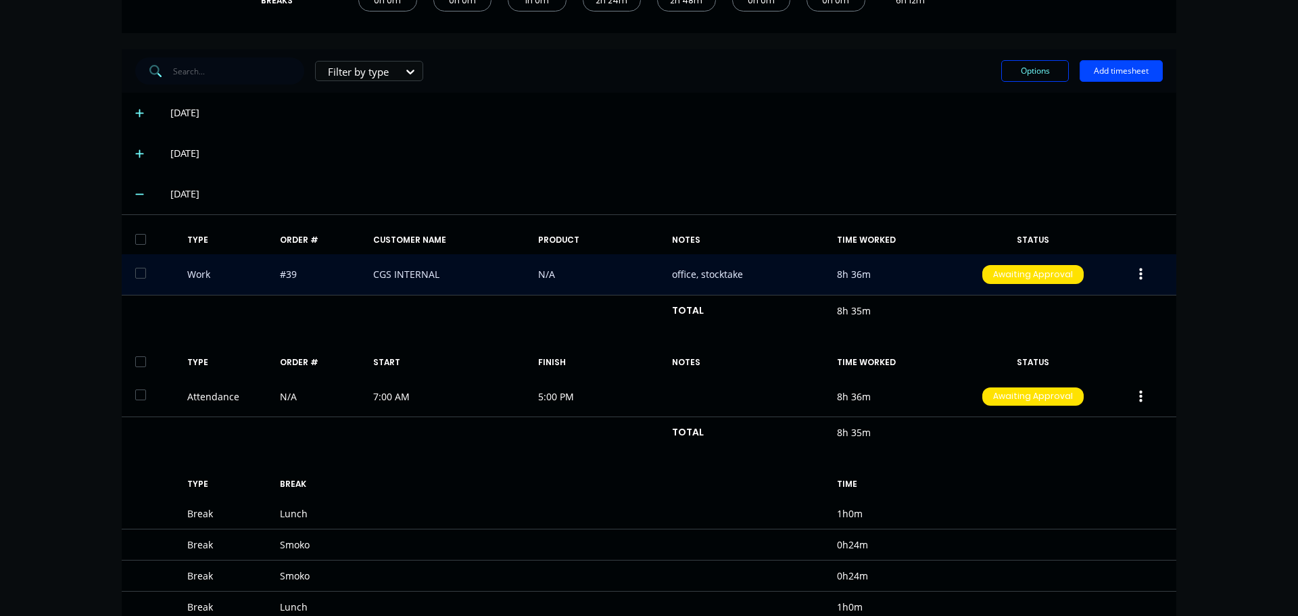
scroll to position [270, 0]
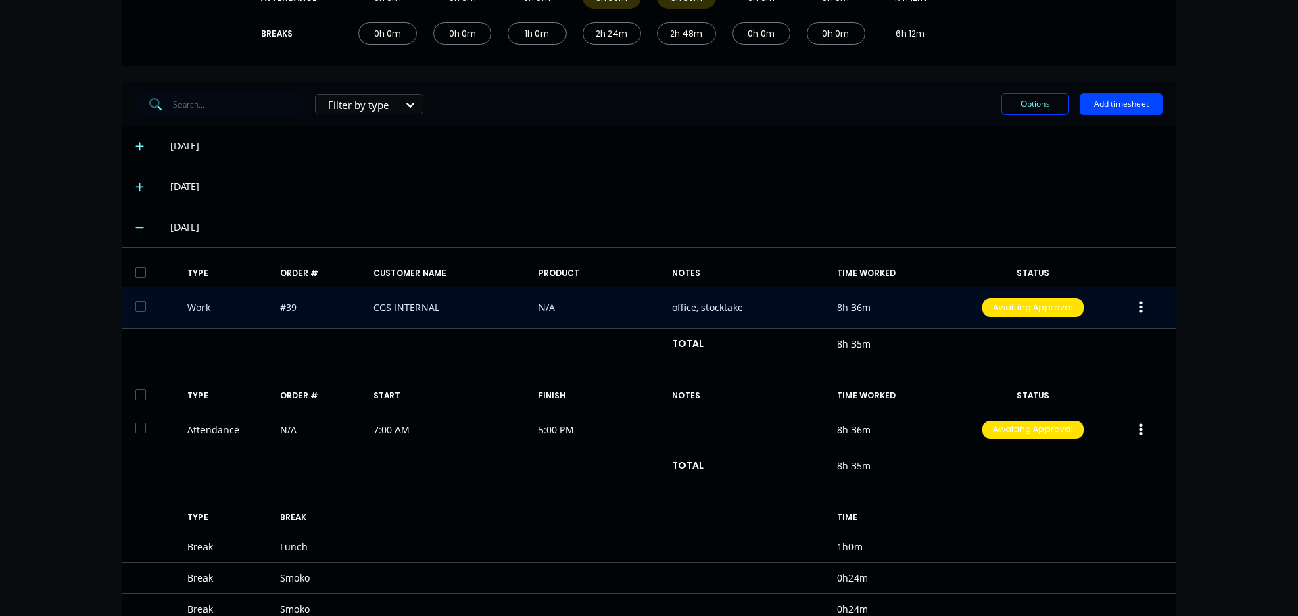
click at [1139, 304] on icon "button" at bounding box center [1140, 308] width 3 height 12
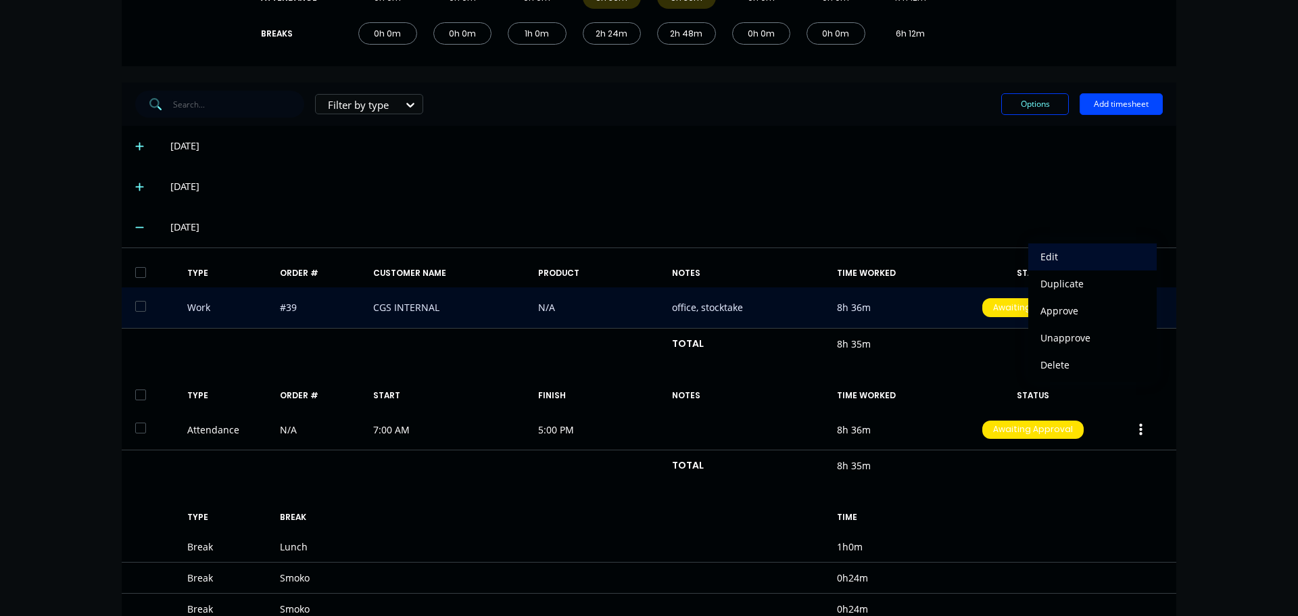
click at [1060, 258] on div "Edit" at bounding box center [1093, 257] width 104 height 20
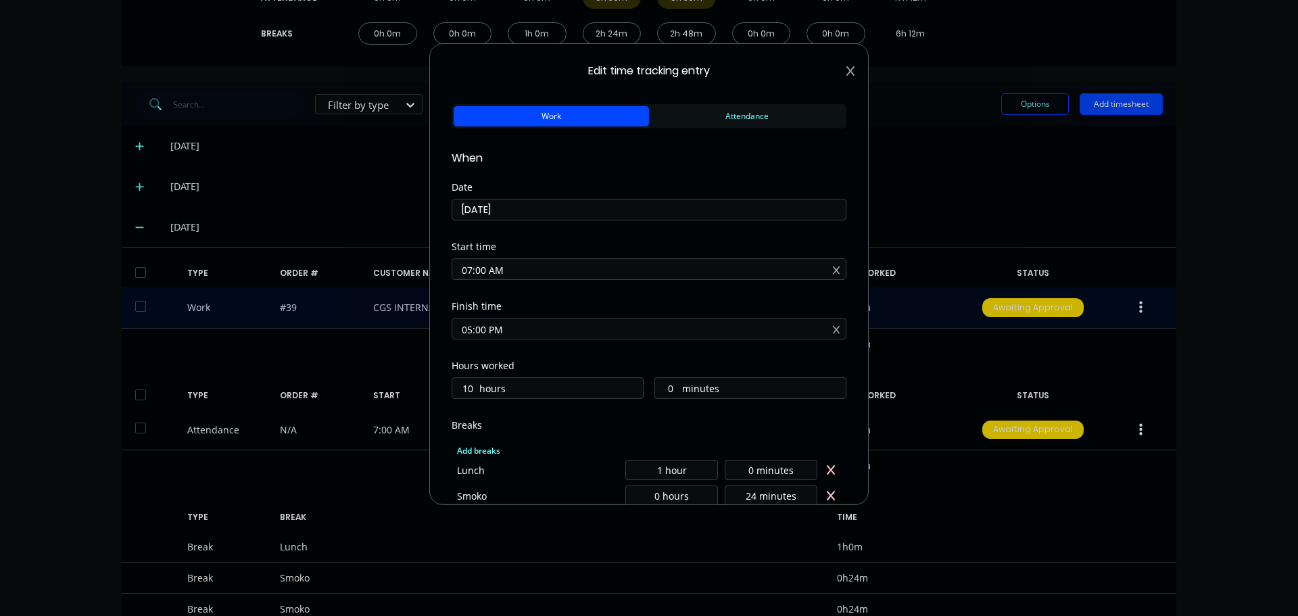
click at [847, 66] on icon at bounding box center [851, 71] width 8 height 11
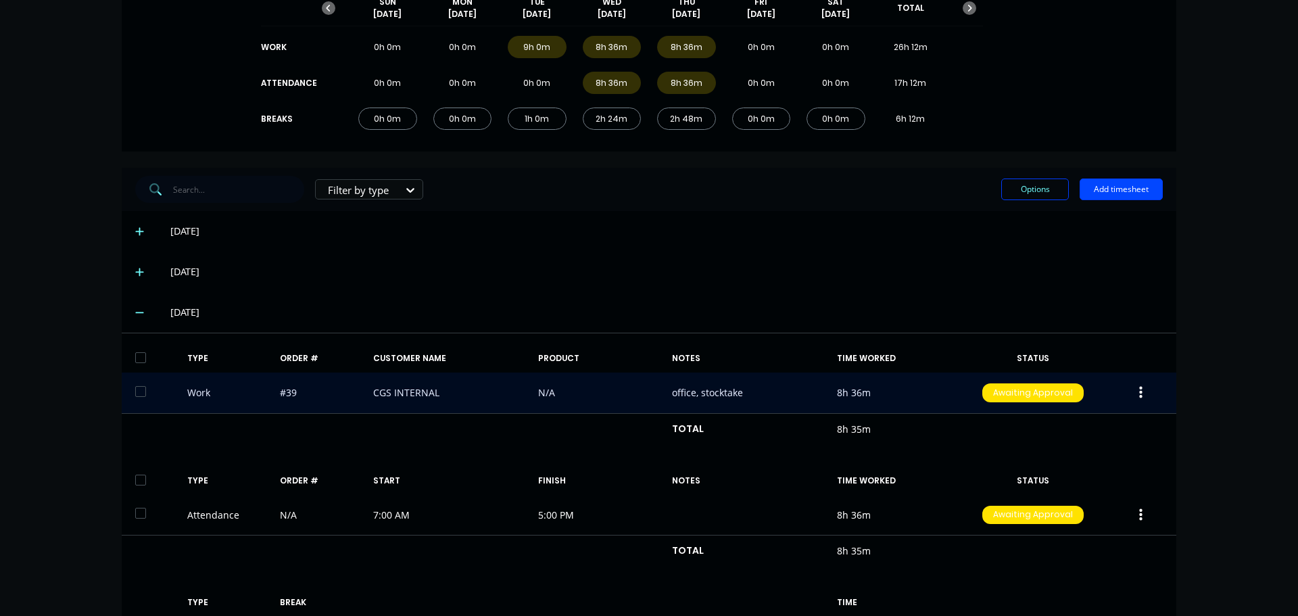
scroll to position [0, 0]
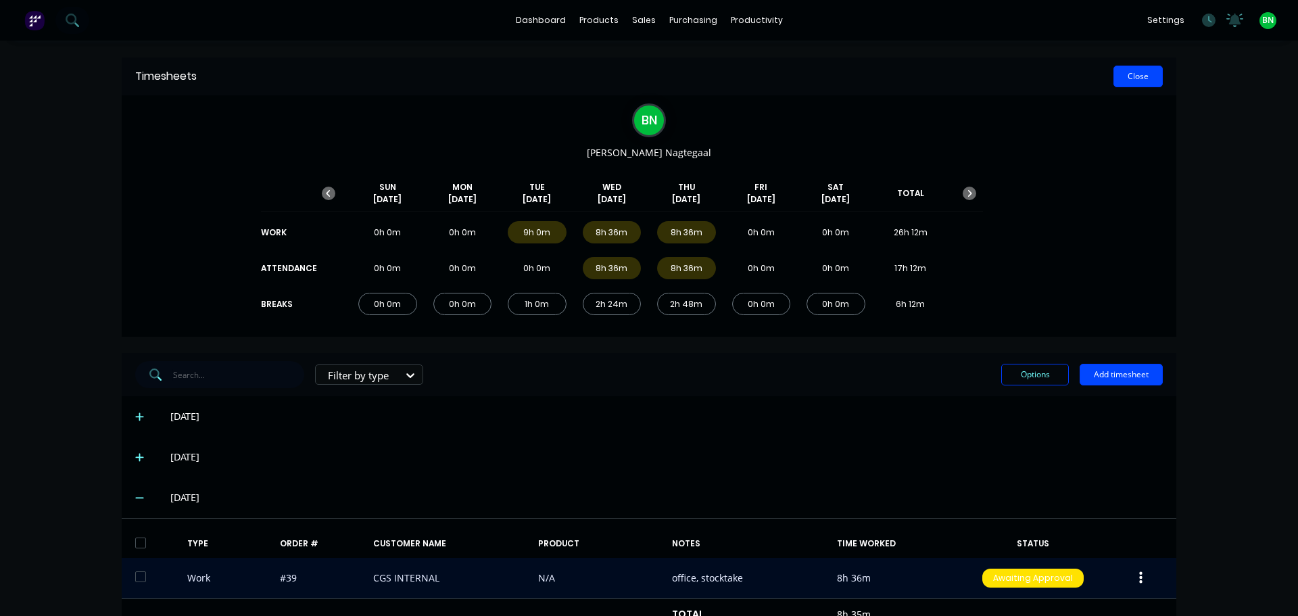
click at [1119, 78] on button "Close" at bounding box center [1138, 77] width 49 height 22
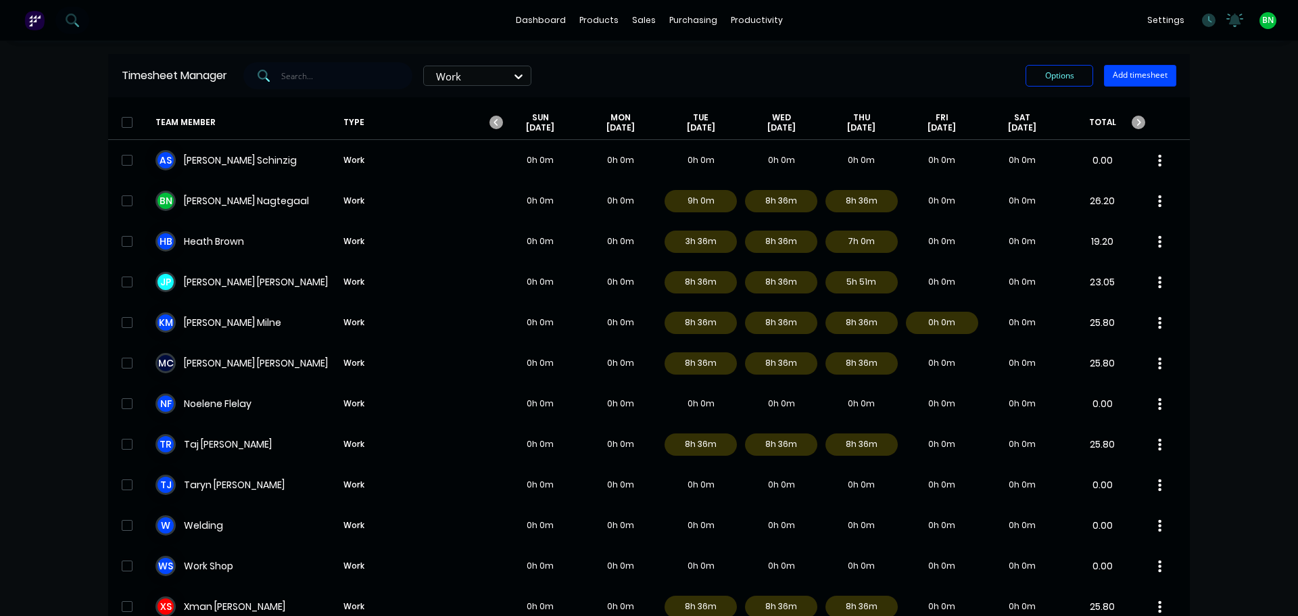
click at [1212, 233] on div "dashboard products sales purchasing productivity dashboard products Product Cat…" at bounding box center [649, 308] width 1298 height 616
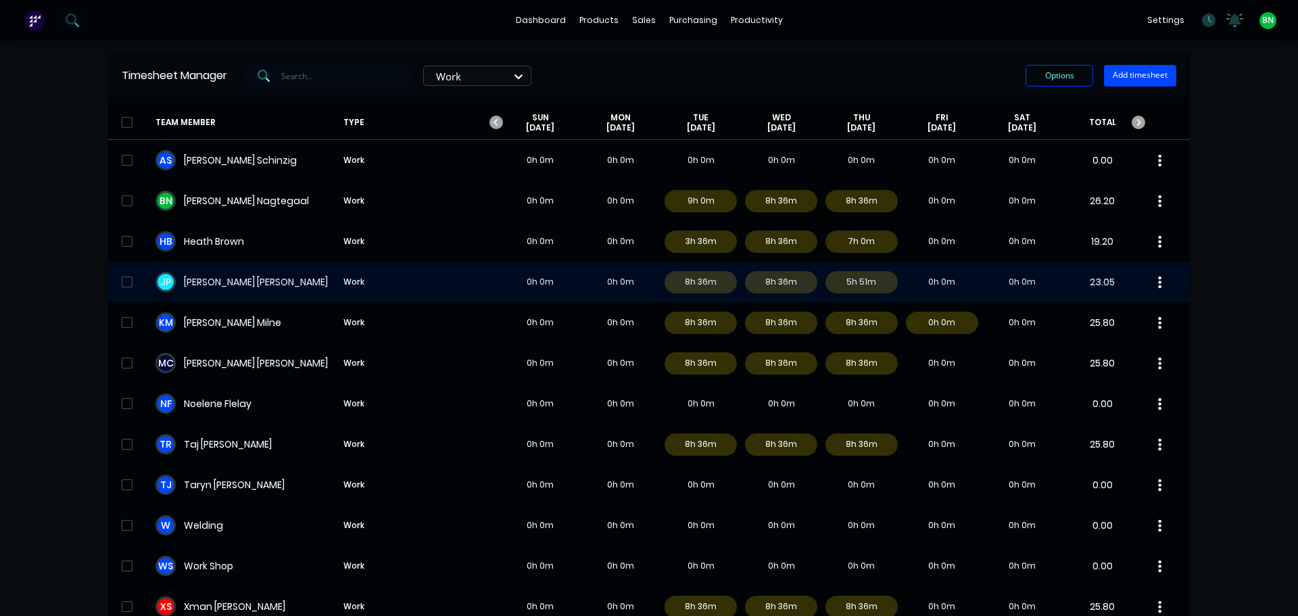
click at [375, 285] on div "[PERSON_NAME] Work 0h 0m 0h 0m 8h 36m 8h 36m 5h 51m 0h 0m 0h 0m 23.05" at bounding box center [649, 282] width 1082 height 41
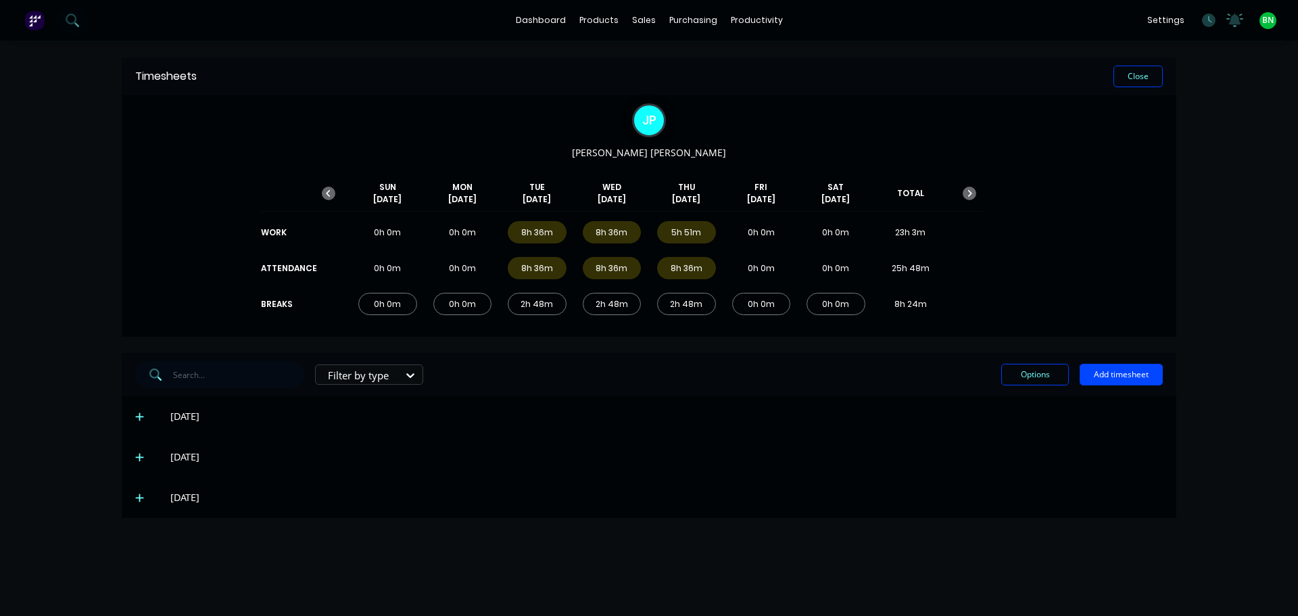
click at [137, 502] on icon at bounding box center [139, 497] width 9 height 9
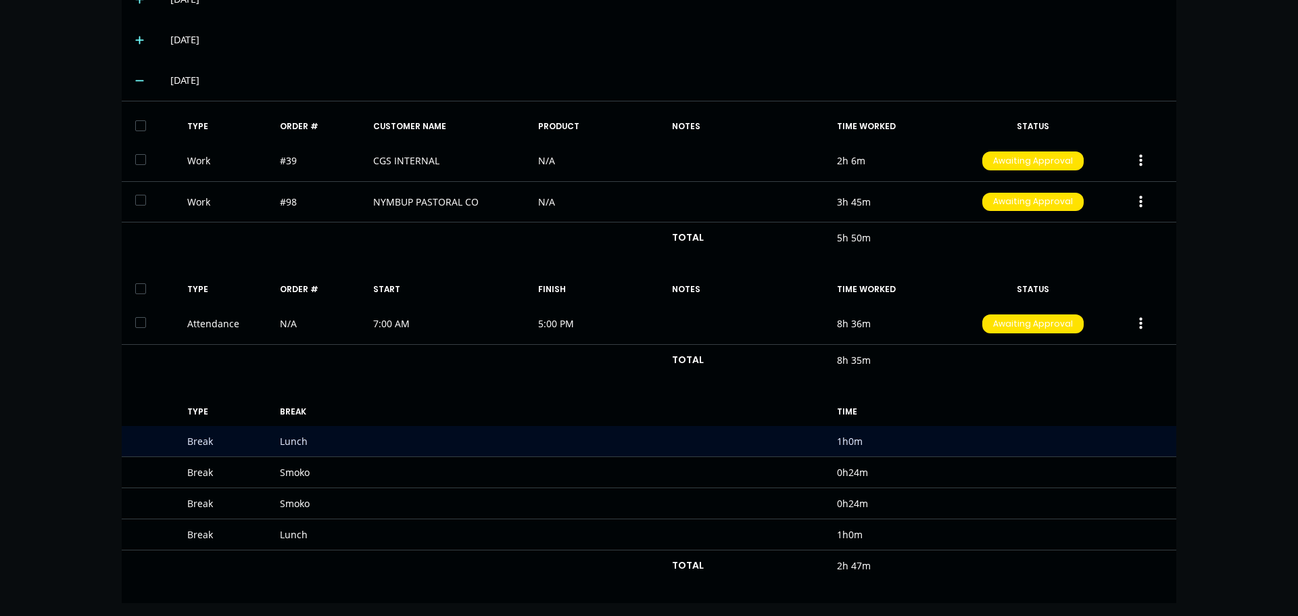
scroll to position [421, 0]
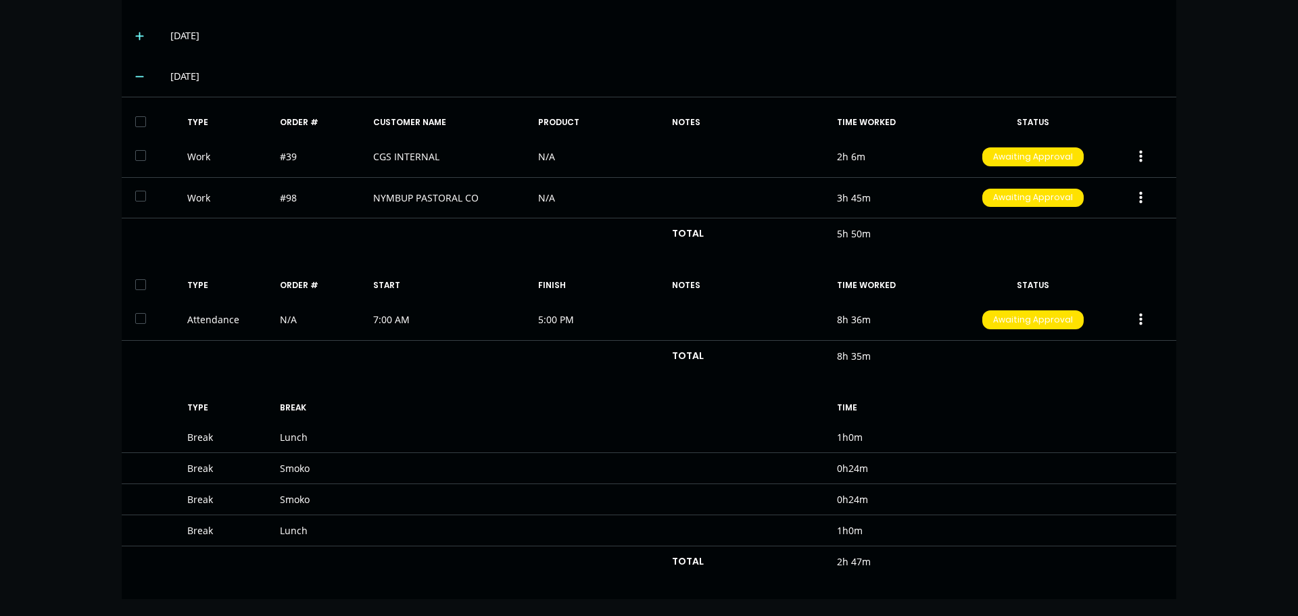
click at [1225, 172] on div "dashboard products sales purchasing productivity dashboard products Product Cat…" at bounding box center [649, 308] width 1298 height 616
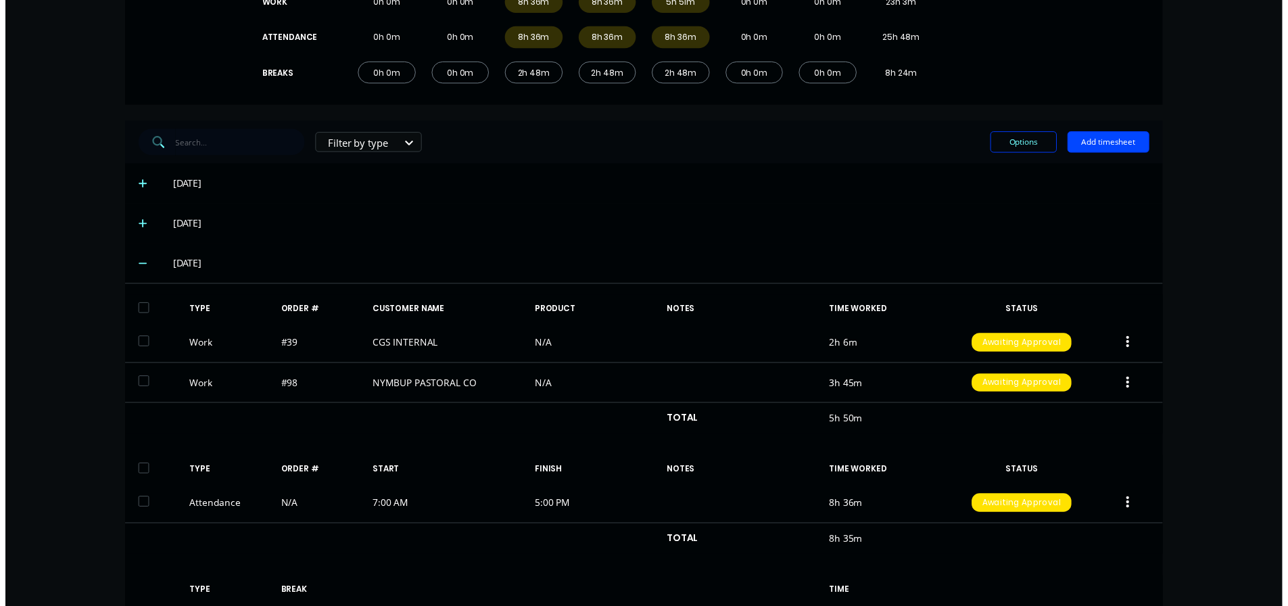
scroll to position [0, 0]
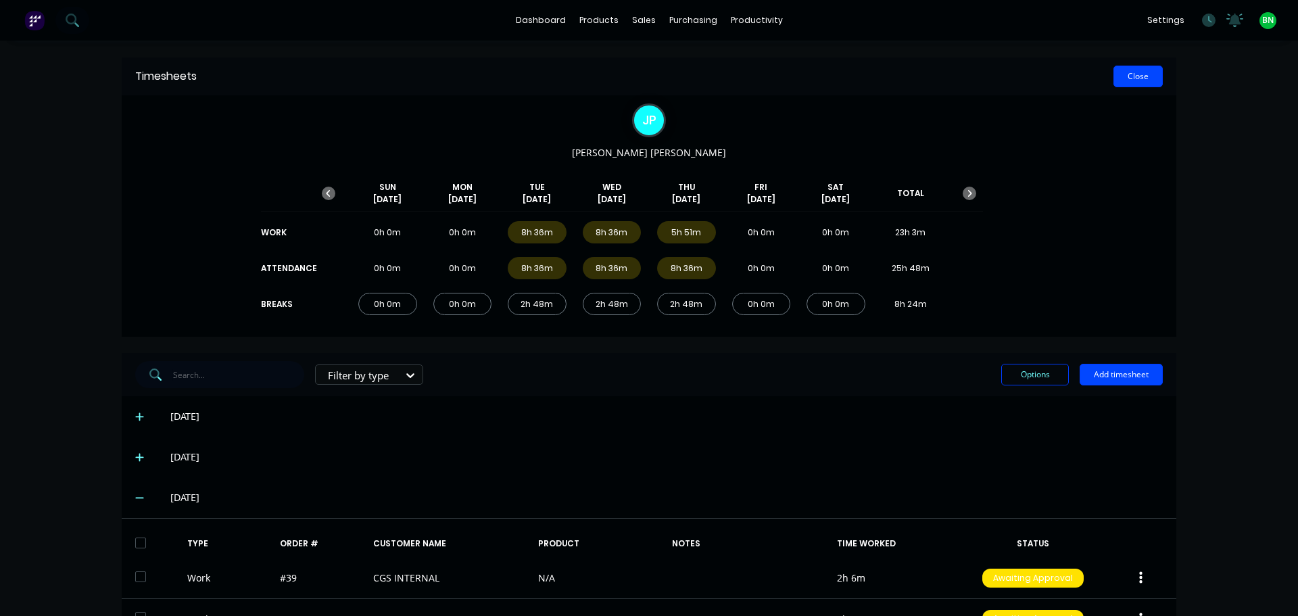
click at [1124, 75] on button "Close" at bounding box center [1138, 77] width 49 height 22
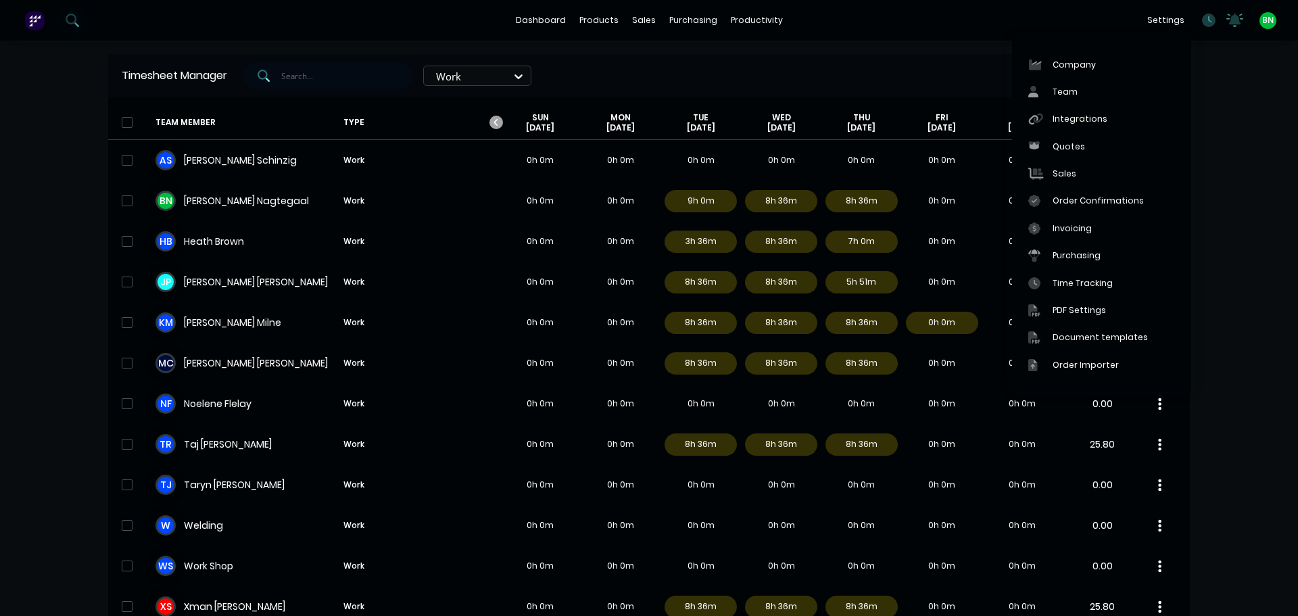
click at [1216, 183] on div "dashboard products sales purchasing productivity dashboard products Product Cat…" at bounding box center [649, 308] width 1298 height 616
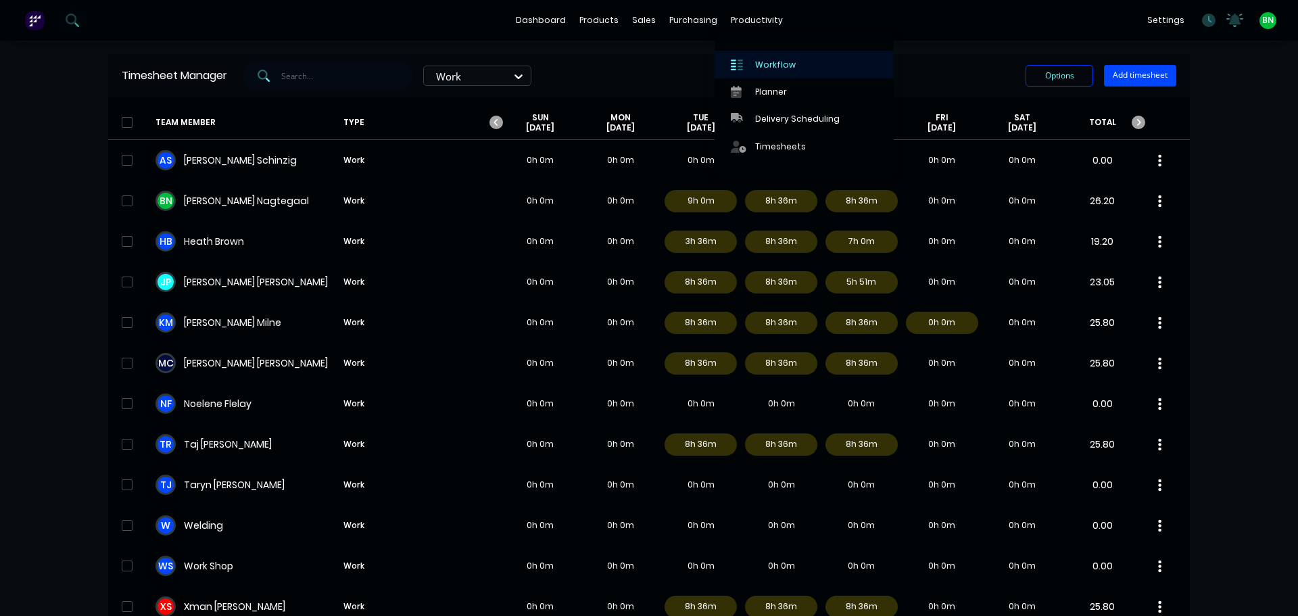
click at [760, 60] on div "Workflow" at bounding box center [775, 65] width 41 height 12
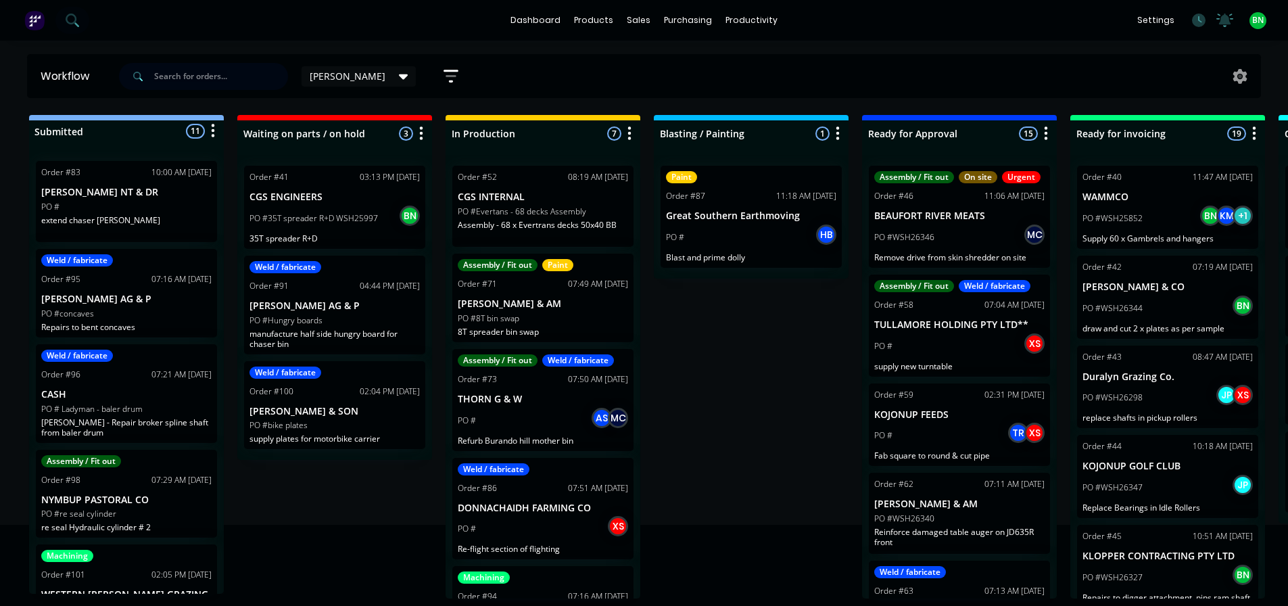
click at [198, 76] on input "text" at bounding box center [221, 76] width 134 height 27
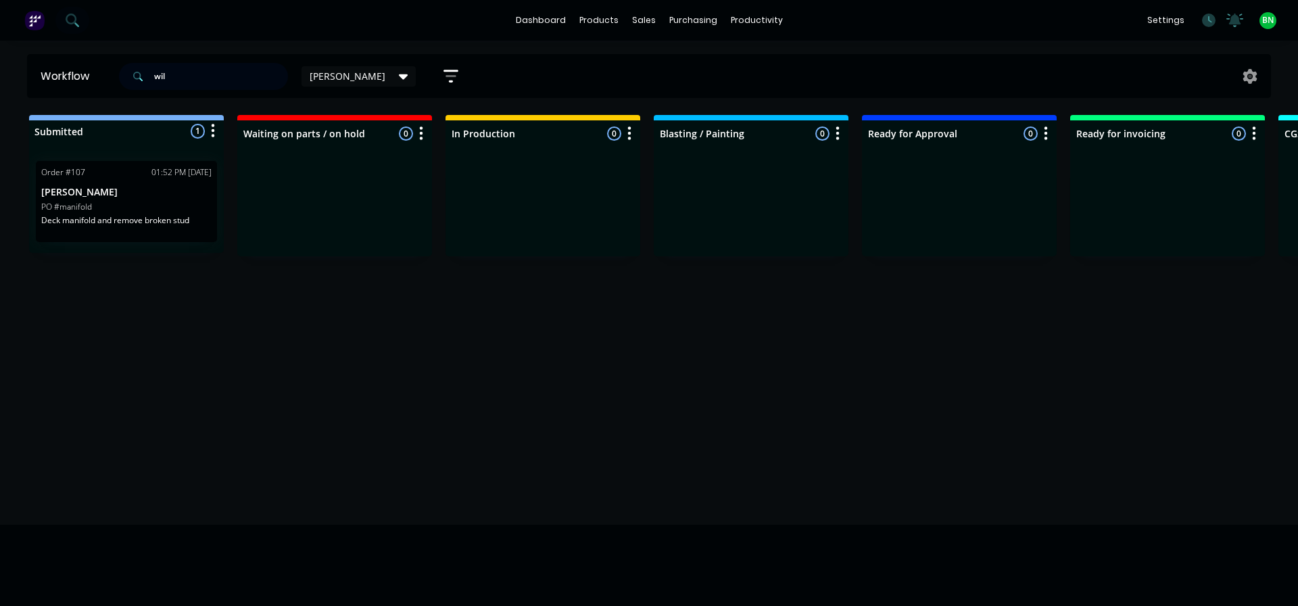
type input "wil"
click at [229, 352] on div "Workflow wil [PERSON_NAME] Save new view None edit [PERSON_NAME] (Default) edit…" at bounding box center [649, 316] width 1298 height 525
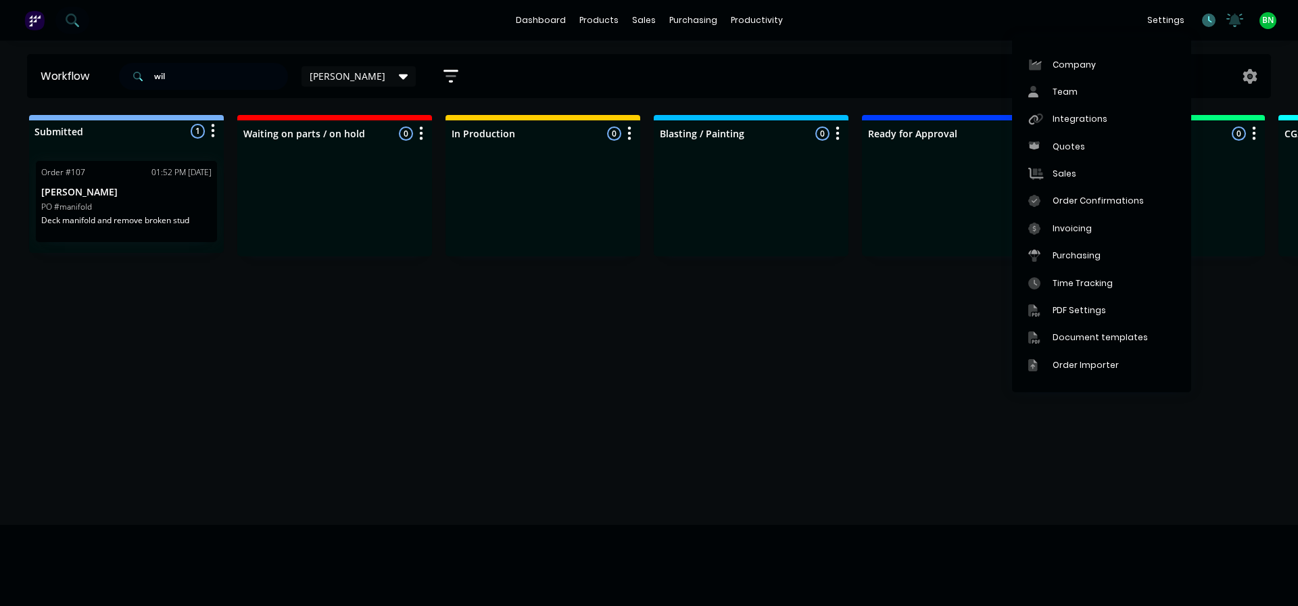
click at [1206, 18] on icon at bounding box center [1209, 21] width 14 height 14
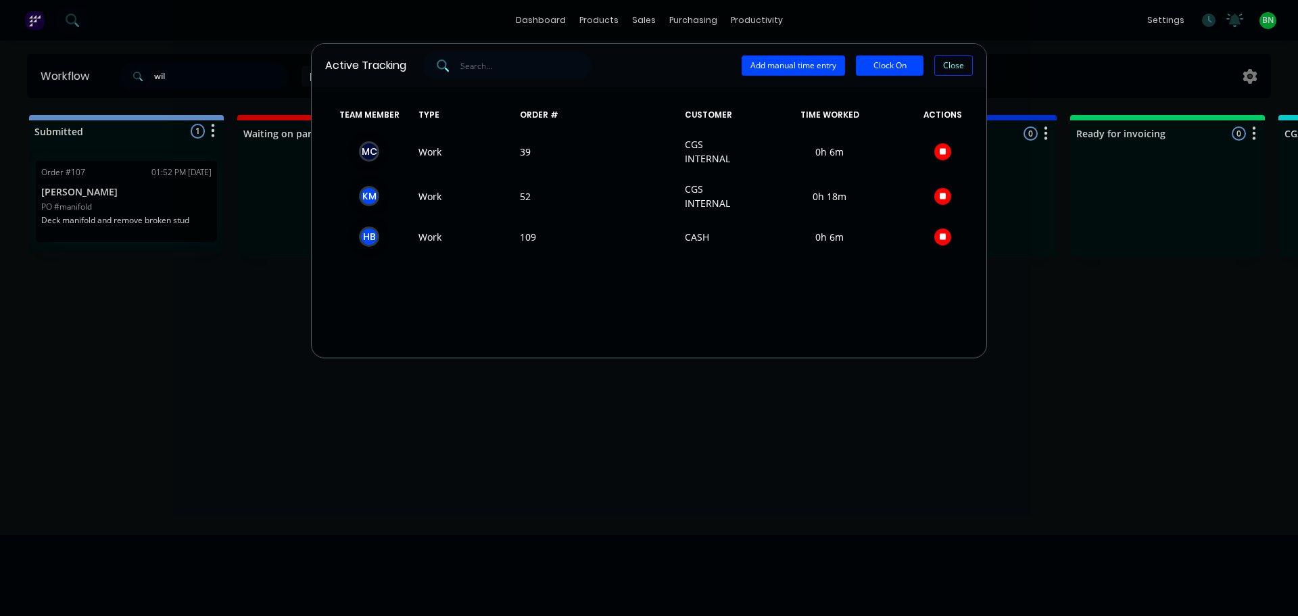
click at [693, 392] on div "Active Tracking Add manual time entry Clock On Close TEAM MEMBER TYPE ORDER # C…" at bounding box center [649, 308] width 1298 height 616
click at [953, 70] on button "Close" at bounding box center [953, 65] width 39 height 20
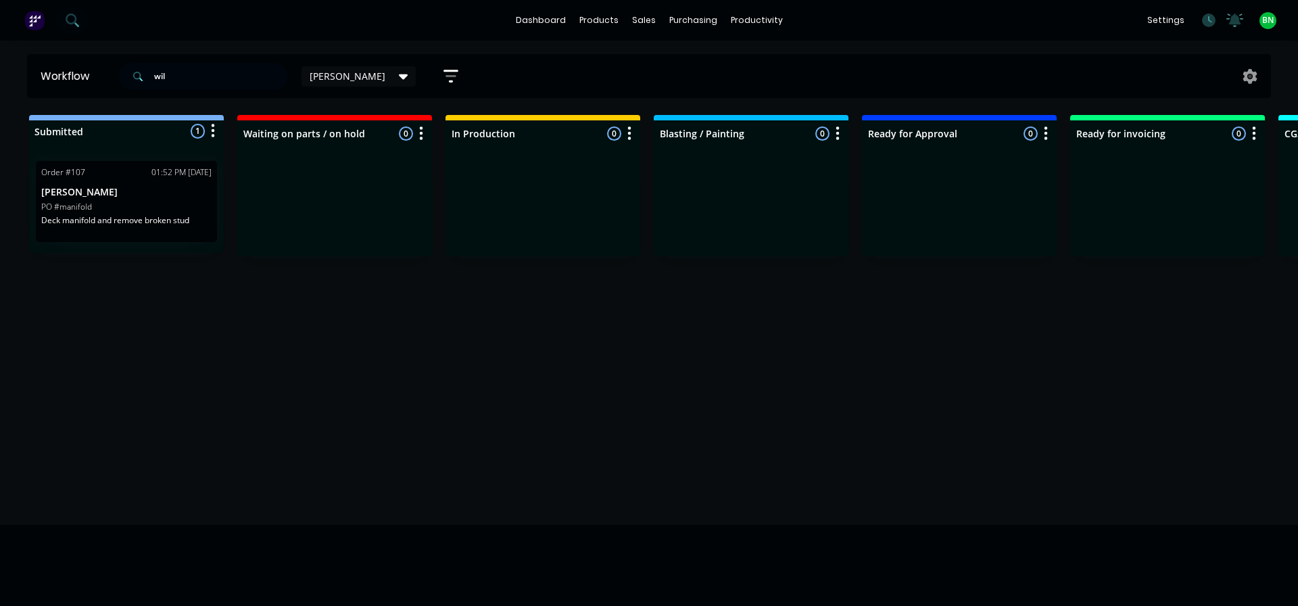
click at [970, 324] on div "Workflow wil [PERSON_NAME] Save new view None edit [PERSON_NAME] (Default) edit…" at bounding box center [649, 316] width 1298 height 525
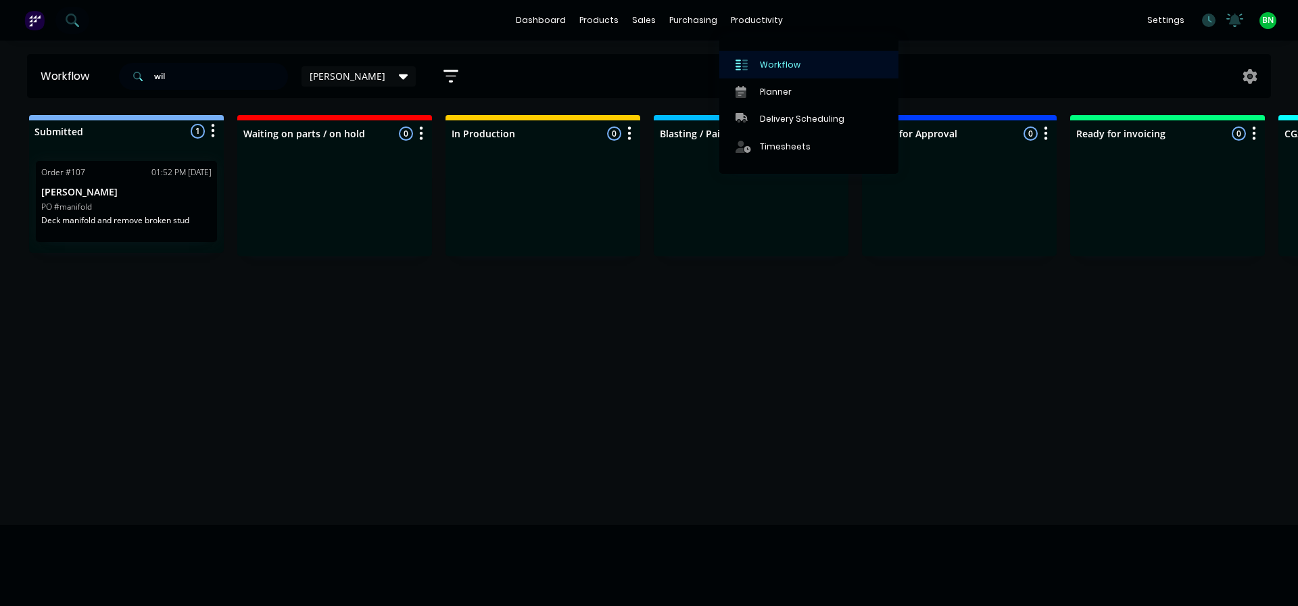
click at [766, 55] on link "Workflow" at bounding box center [808, 64] width 179 height 27
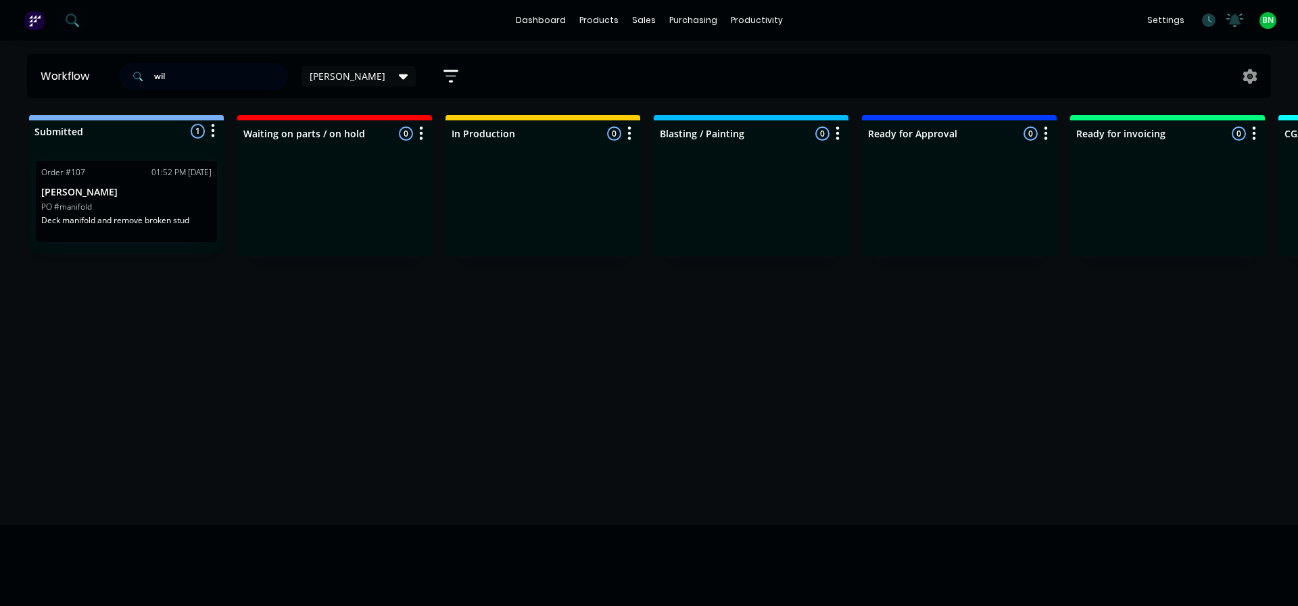
drag, startPoint x: 178, startPoint y: 70, endPoint x: -32, endPoint y: 85, distance: 210.1
click at [0, 85] on html "dashboard products sales purchasing productivity dashboard products Product Cat…" at bounding box center [649, 262] width 1298 height 525
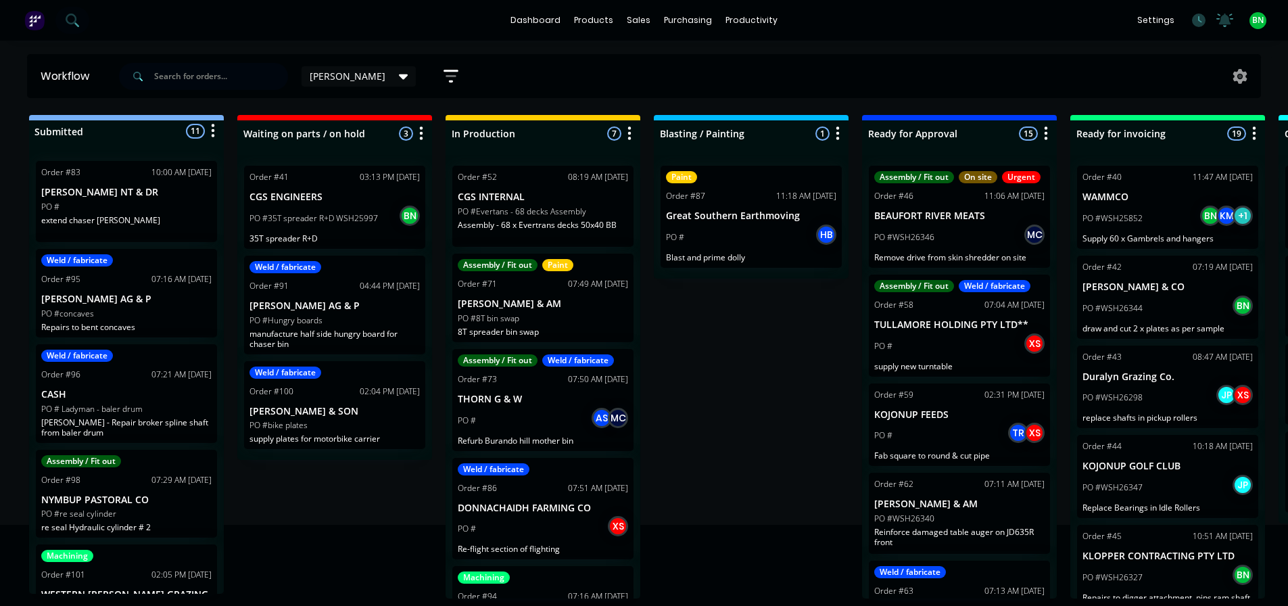
click at [715, 358] on div "Submitted 11 Status colour #273444 hex #273444 Save Cancel Summaries Total orde…" at bounding box center [921, 356] width 1863 height 483
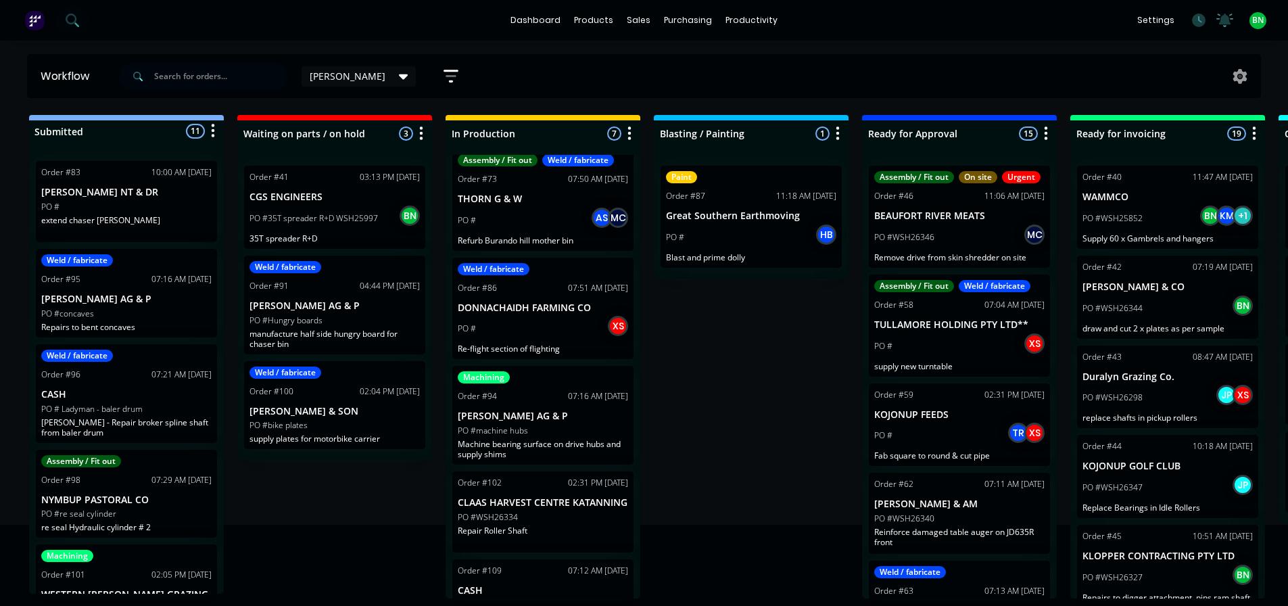
scroll to position [203, 0]
click at [534, 385] on div "Machining Order #94 07:16 AM [DATE] [PERSON_NAME] AG & P PO #machine hubs Machi…" at bounding box center [542, 412] width 181 height 99
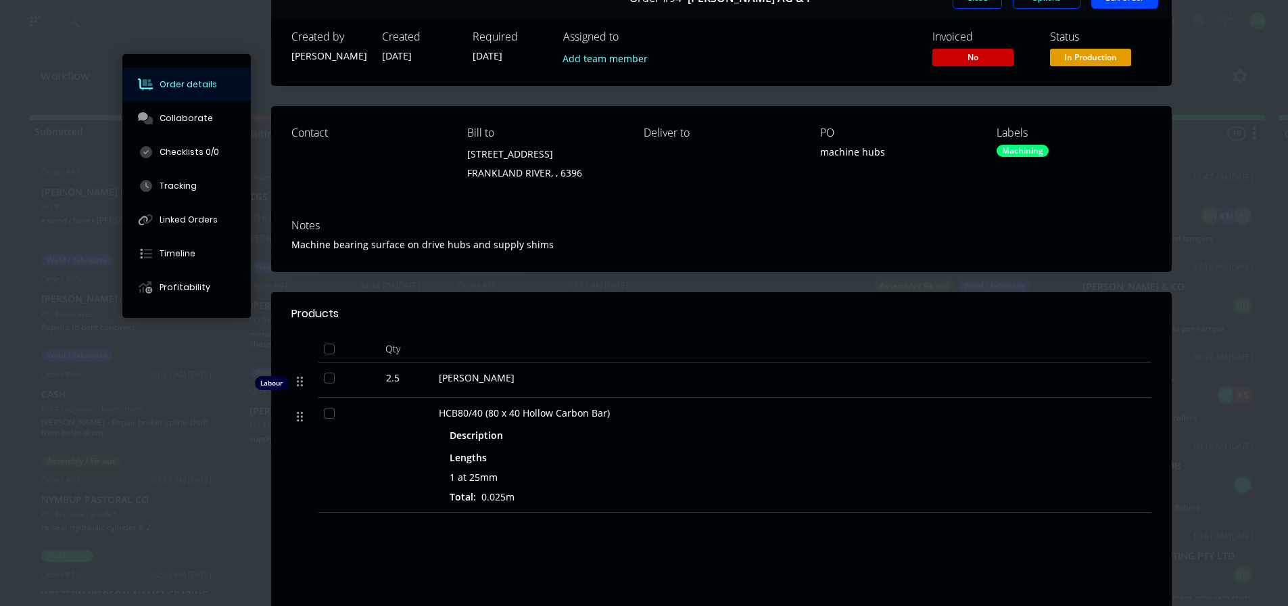
scroll to position [0, 0]
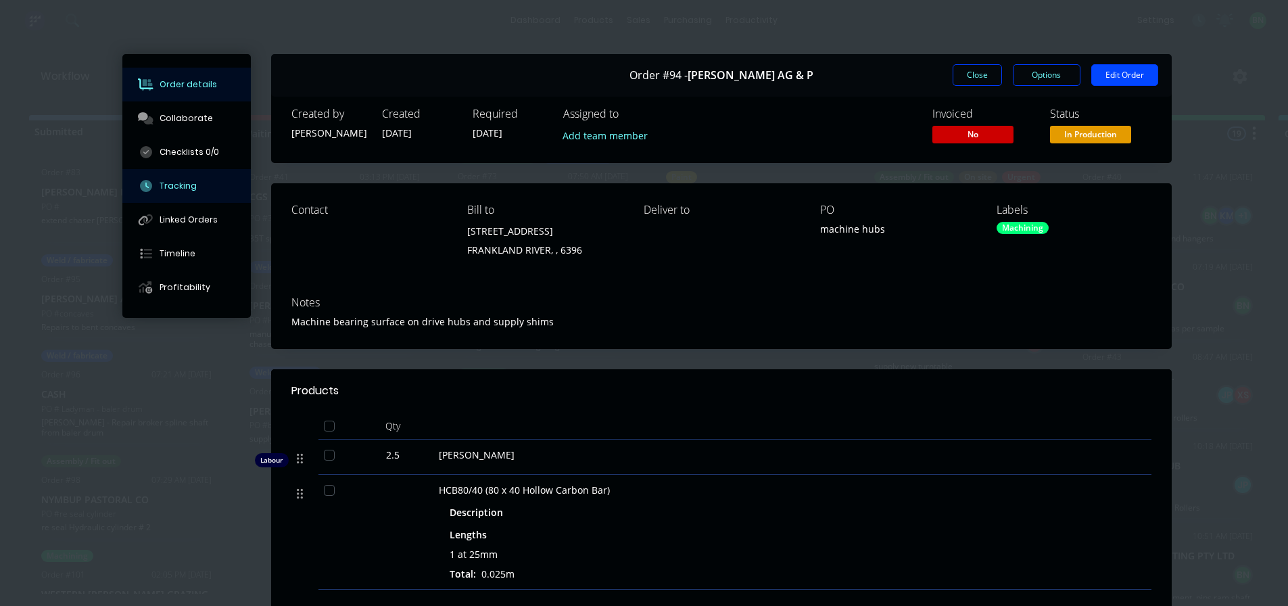
click at [179, 181] on div "Tracking" at bounding box center [178, 186] width 37 height 12
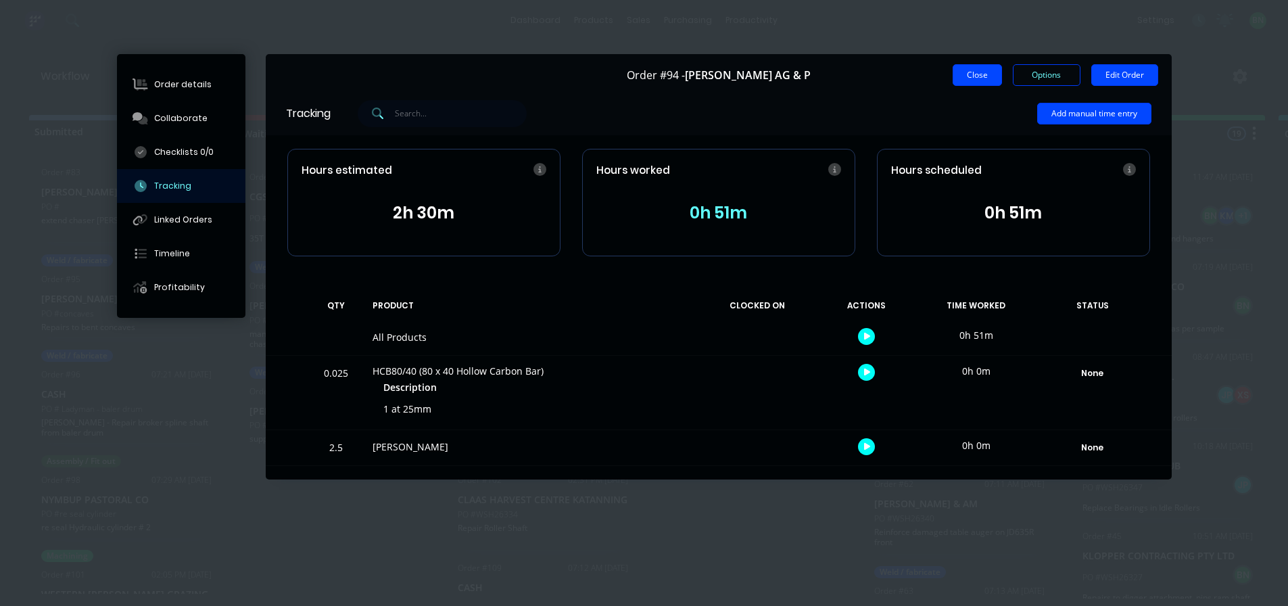
click at [986, 78] on button "Close" at bounding box center [977, 75] width 49 height 22
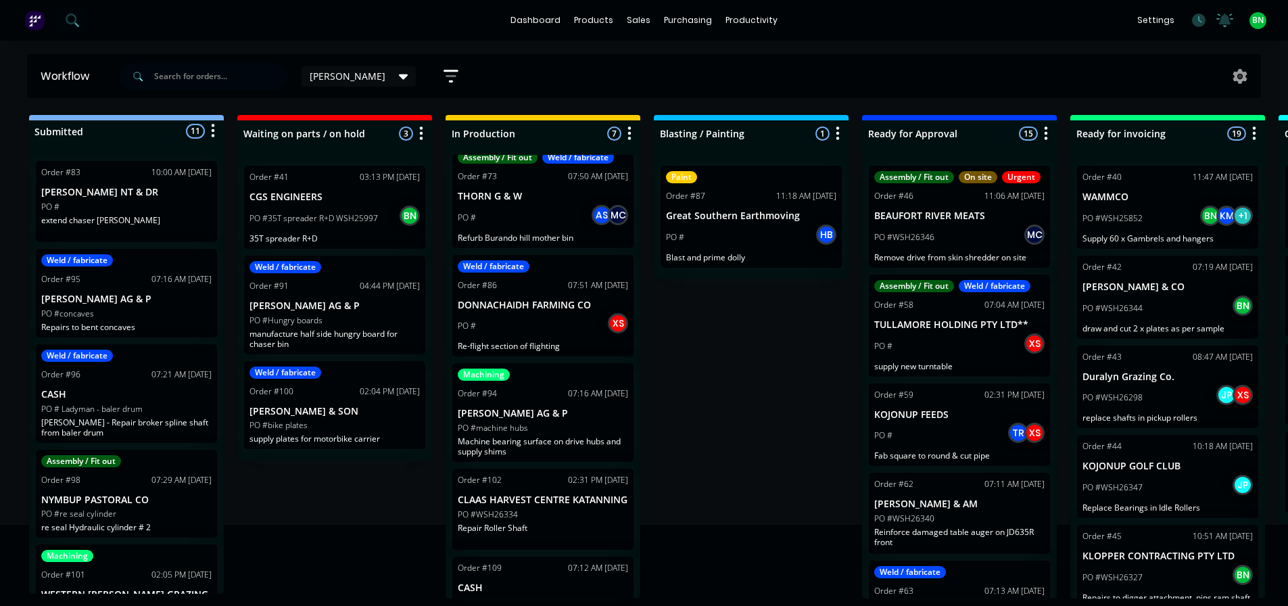
click at [793, 358] on div "Submitted 11 Status colour #273444 hex #273444 Save Cancel Summaries Total orde…" at bounding box center [921, 356] width 1863 height 483
click at [784, 448] on div "Submitted 11 Status colour #273444 hex #273444 Save Cancel Summaries Total orde…" at bounding box center [921, 356] width 1863 height 483
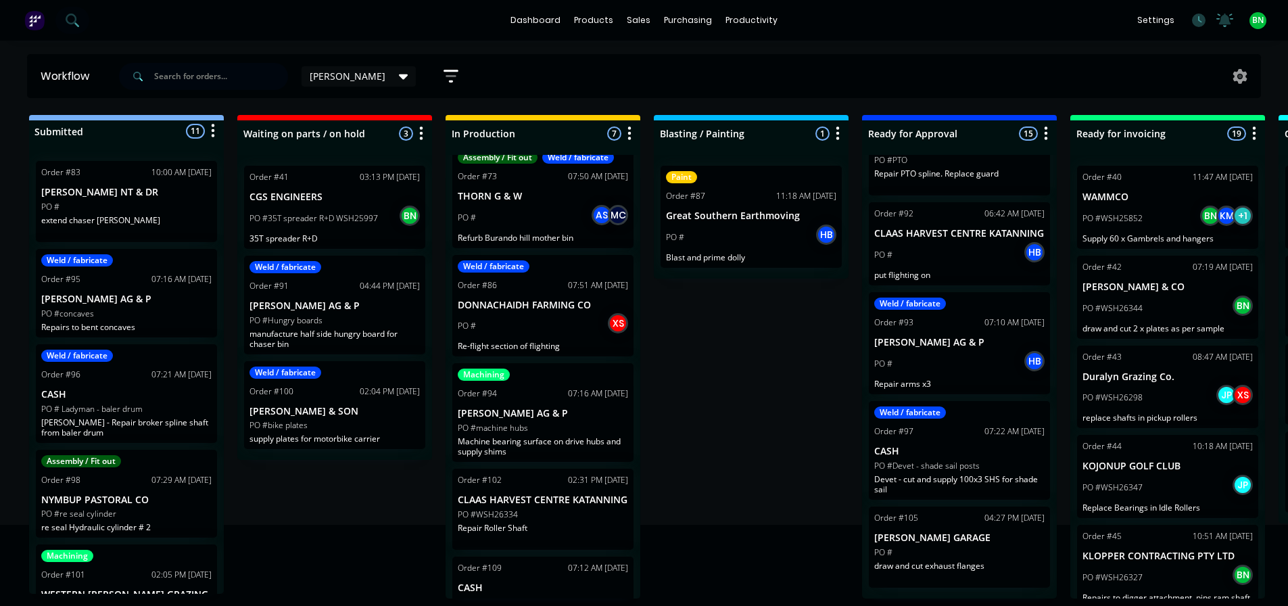
click at [788, 399] on div "Submitted 11 Status colour #273444 hex #273444 Save Cancel Summaries Total orde…" at bounding box center [921, 356] width 1863 height 483
